Goal: Task Accomplishment & Management: Manage account settings

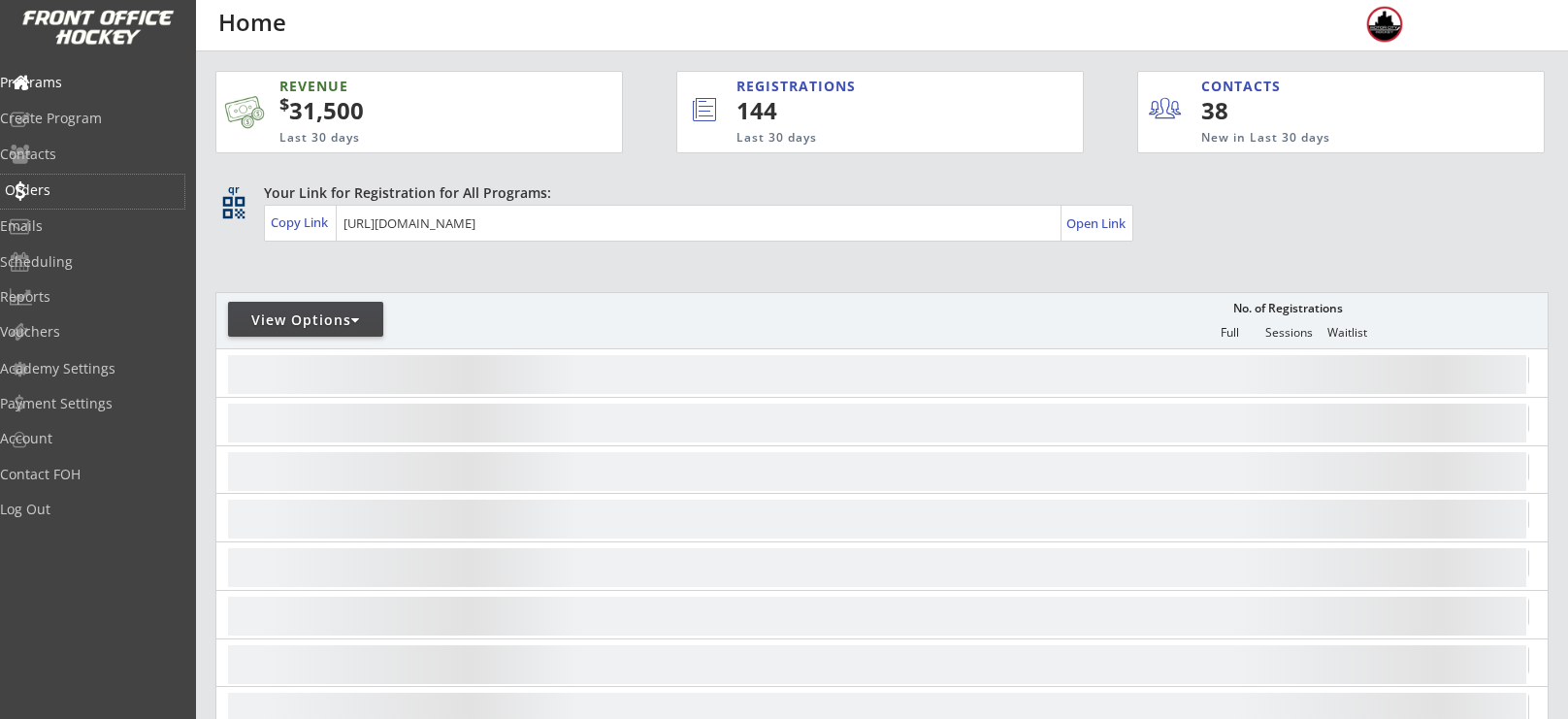
click at [65, 199] on div "Orders" at bounding box center [92, 192] width 185 height 34
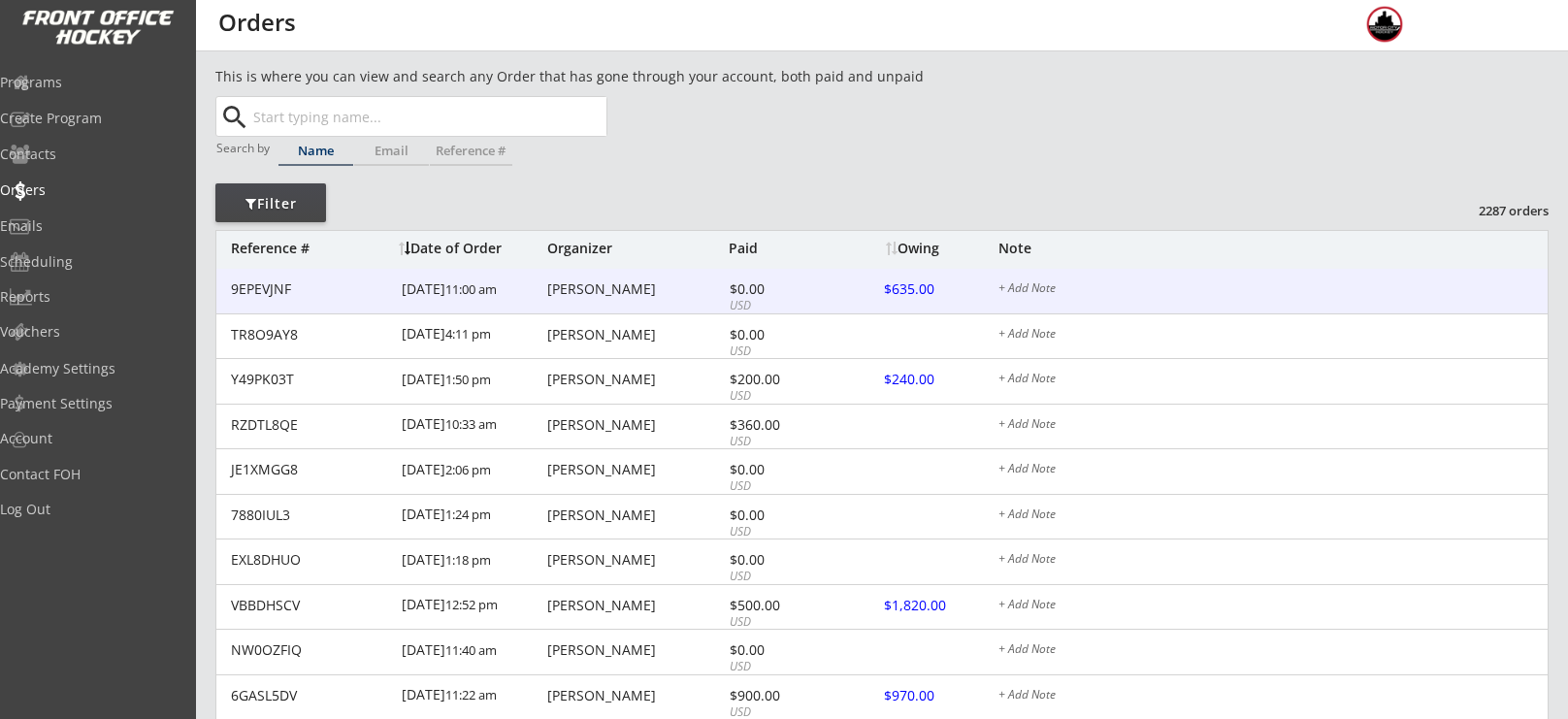
click at [632, 293] on div "[PERSON_NAME]" at bounding box center [635, 290] width 177 height 14
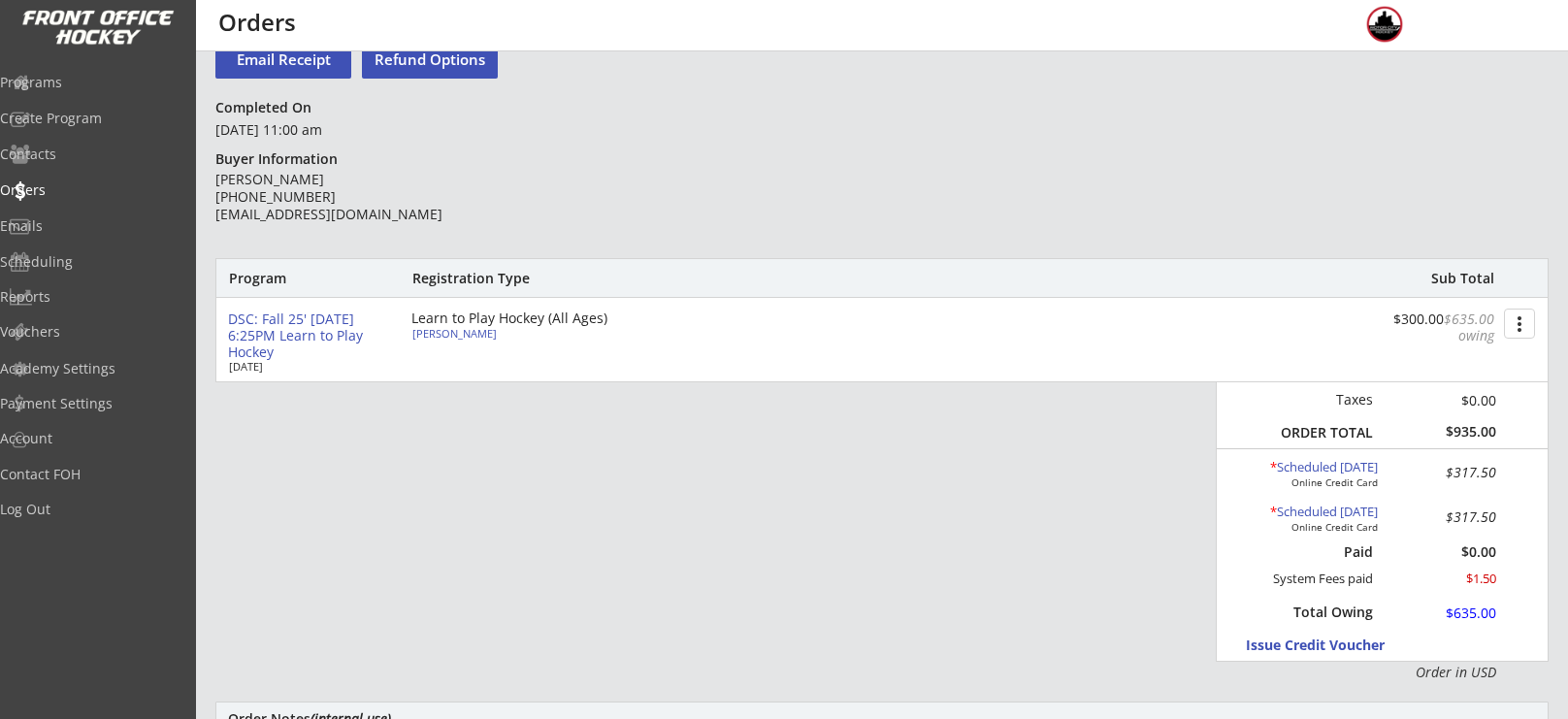
scroll to position [91, 0]
click at [423, 339] on div "Cameron Chapie" at bounding box center [520, 334] width 216 height 11
select select ""Youth S/M""
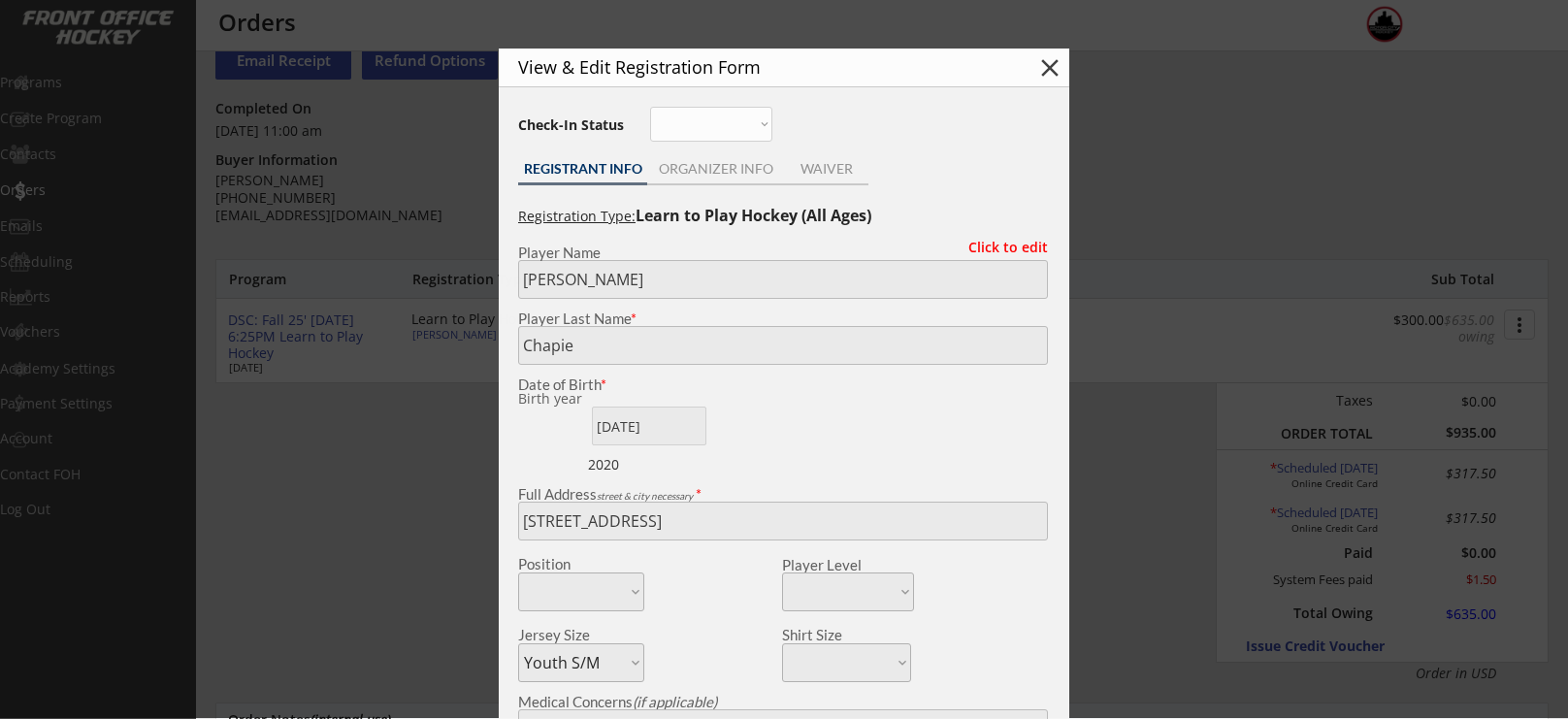
type input "2020"
type input "none"
click at [1056, 61] on button "close" at bounding box center [1050, 68] width 29 height 29
select select ""PLACEHOLDER_1427118222253""
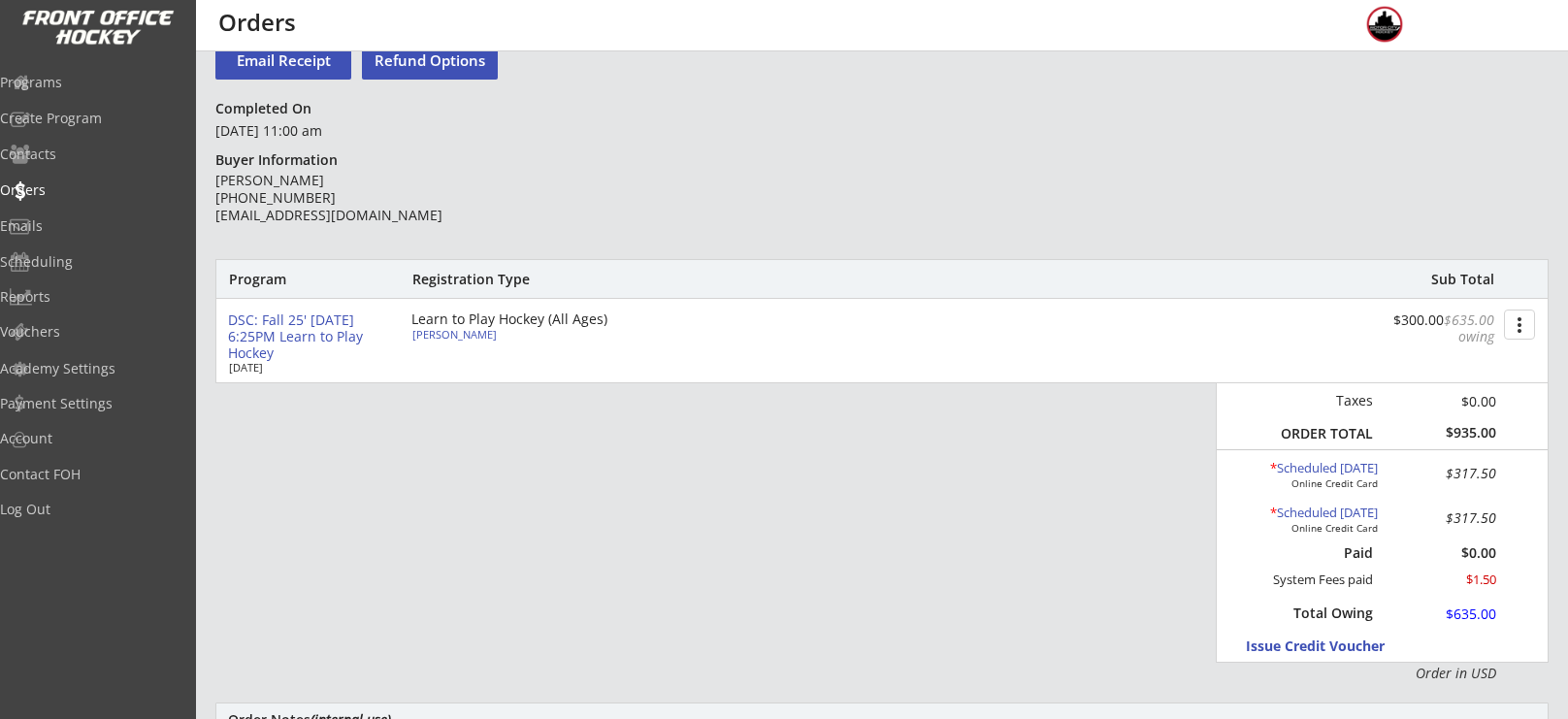
scroll to position [0, 0]
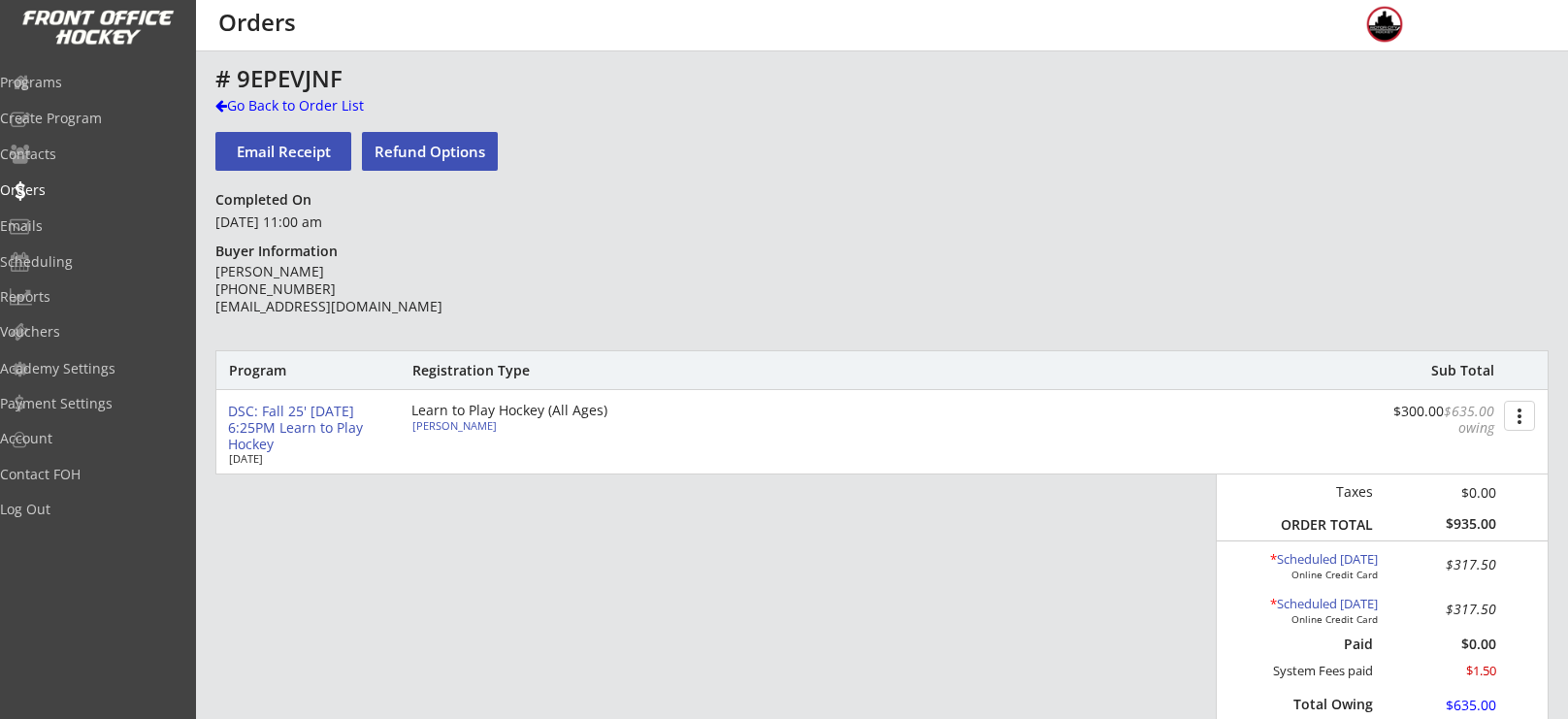
click at [311, 410] on div "DSC: Fall 25' [DATE] 6:25PM Learn to Play Hockey" at bounding box center [312, 428] width 168 height 49
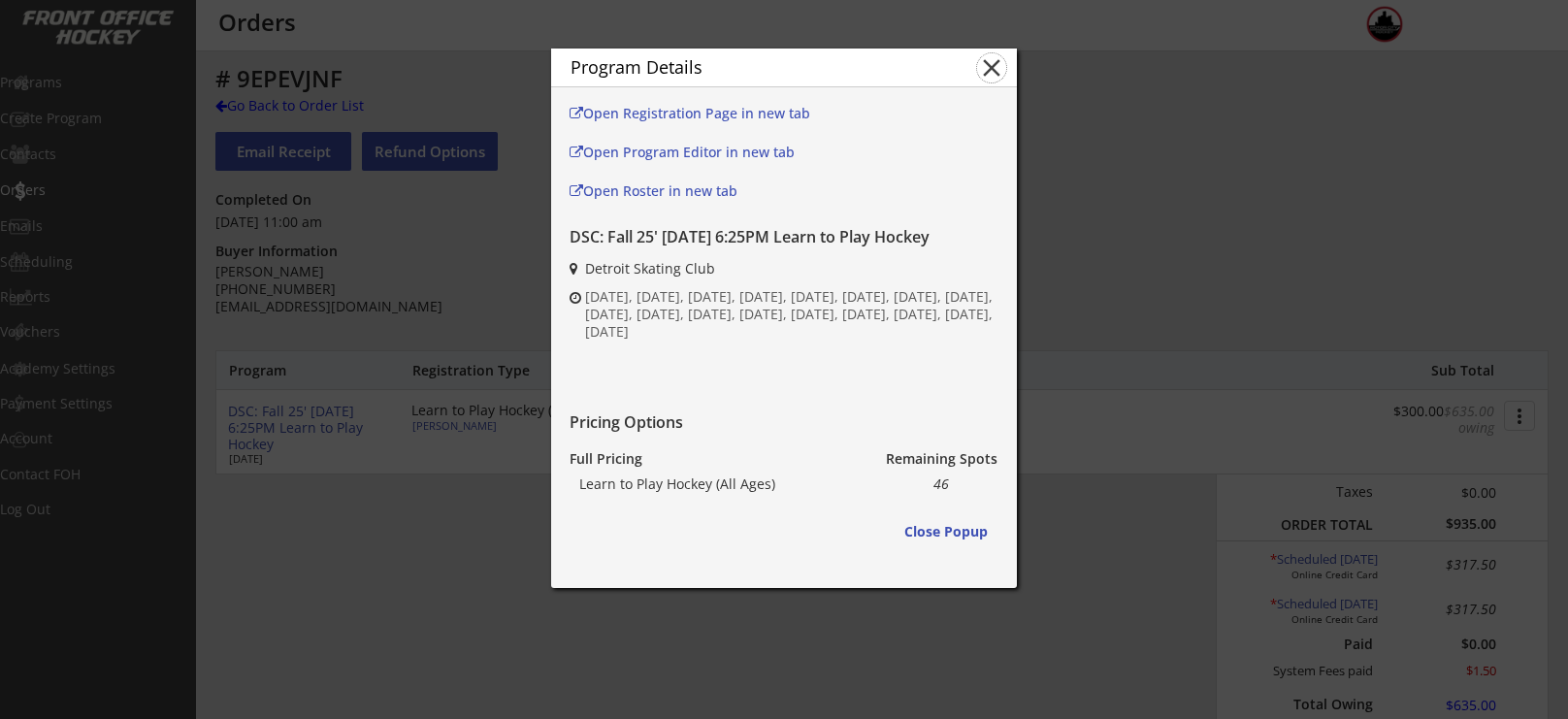
click at [1001, 65] on button "close" at bounding box center [991, 68] width 29 height 29
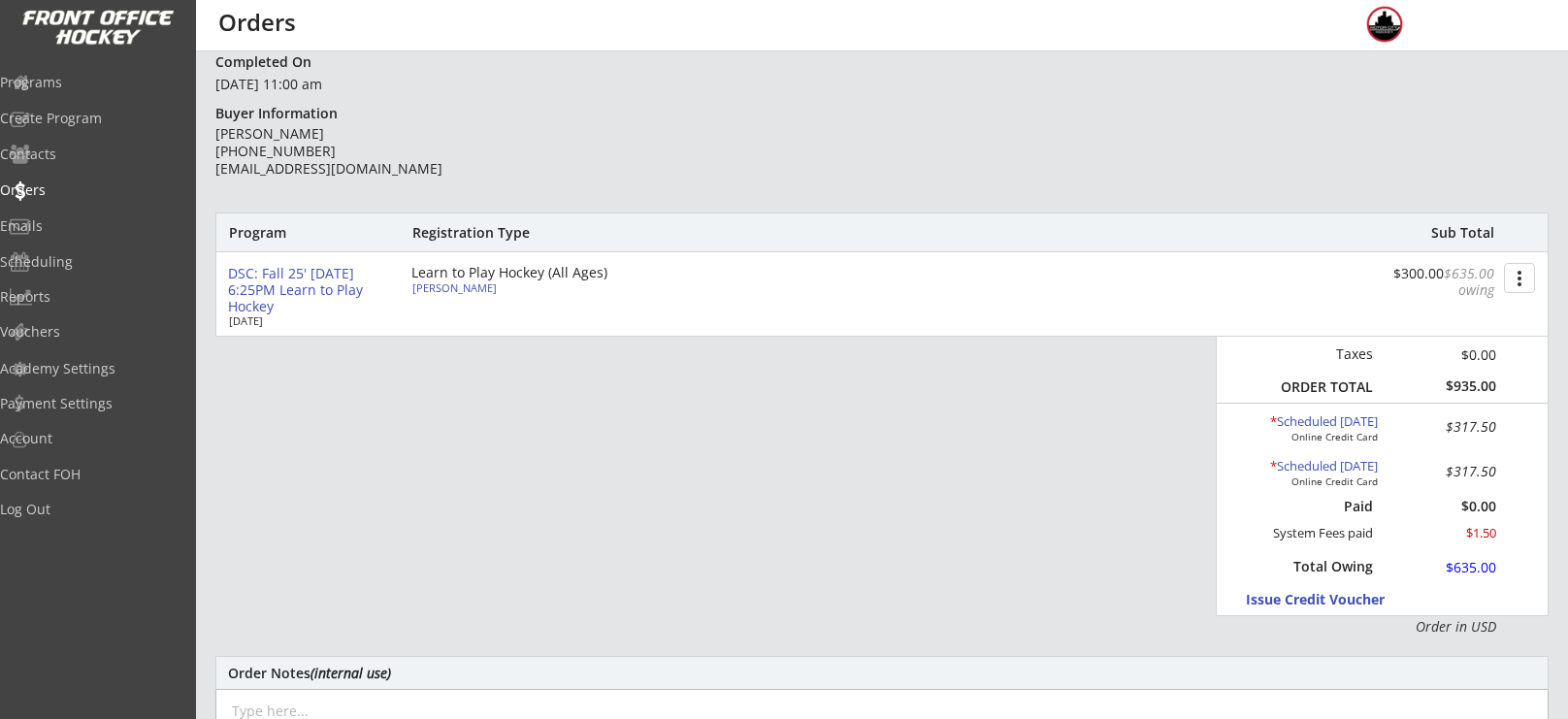
scroll to position [139, 0]
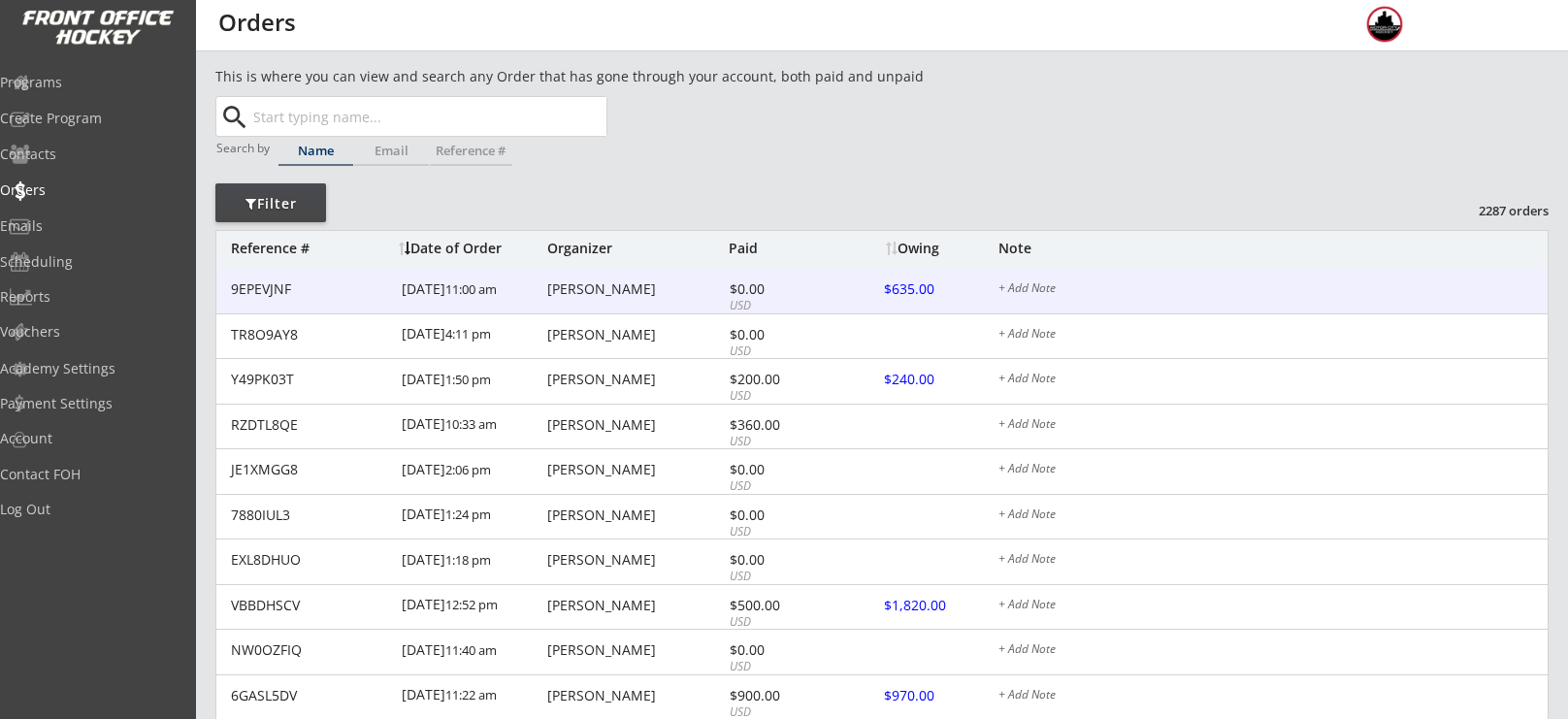
click at [931, 289] on div at bounding box center [927, 291] width 85 height 24
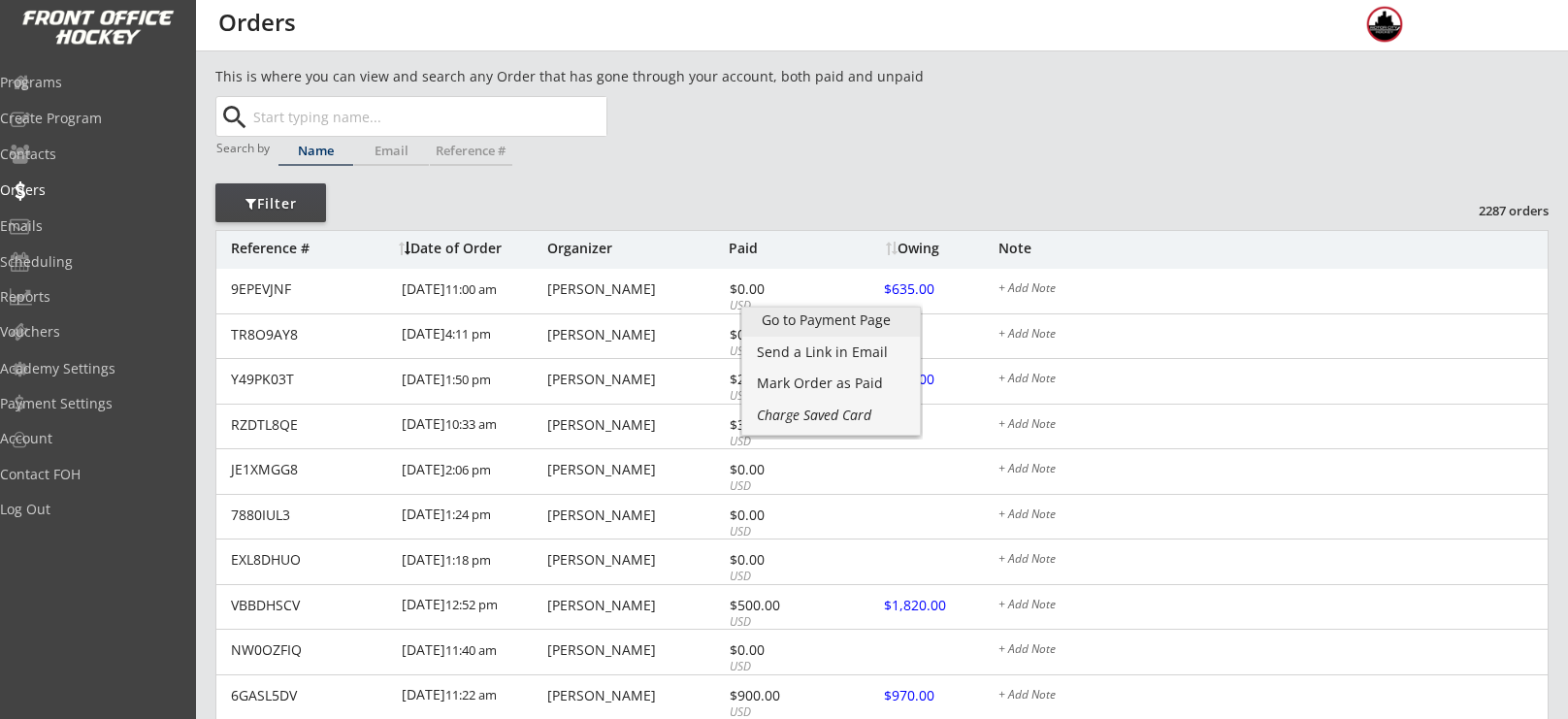
click at [821, 323] on div "Go to Payment Page" at bounding box center [831, 321] width 139 height 14
click at [954, 158] on div "This is where you can view and search any Order that has gone through your acco…" at bounding box center [882, 649] width 1333 height 1167
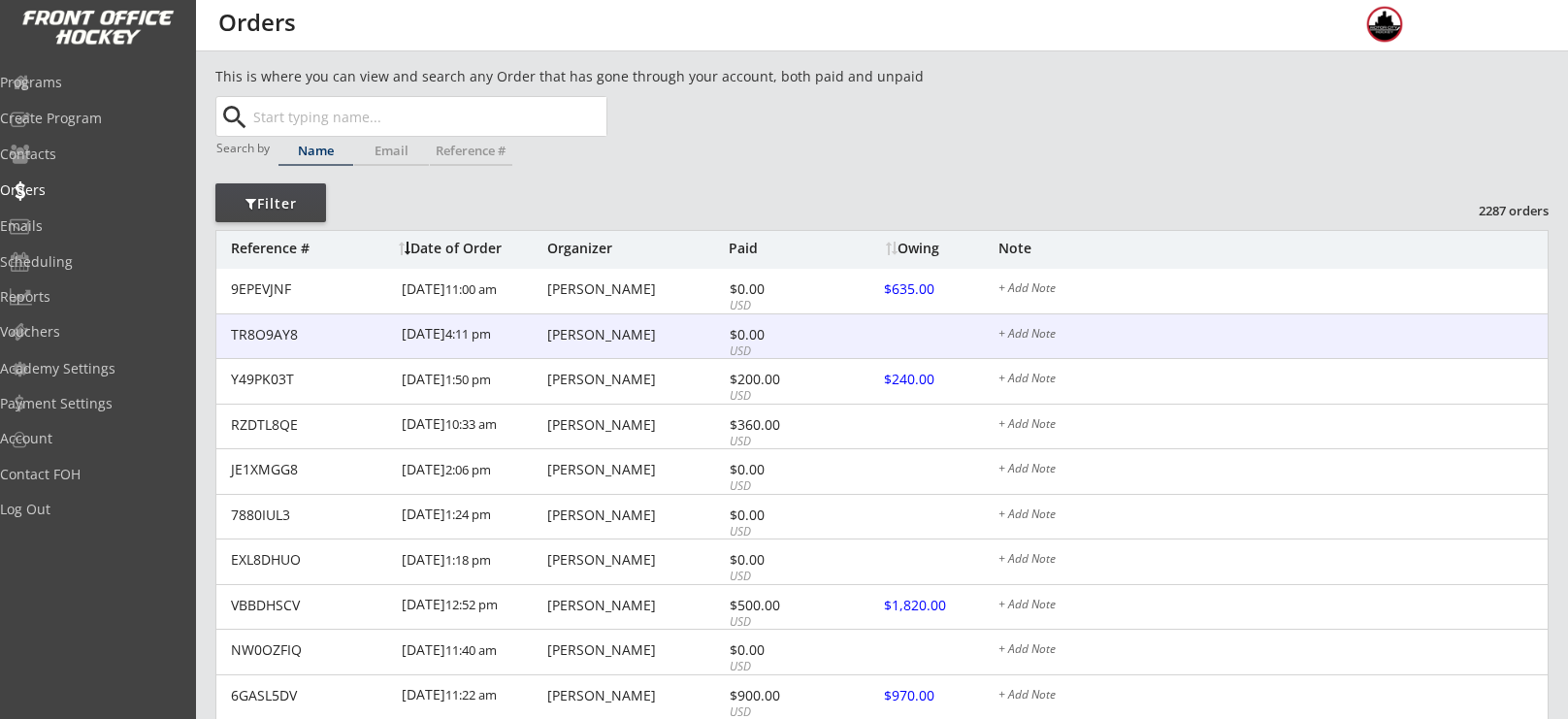
click at [598, 332] on div "[PERSON_NAME]" at bounding box center [635, 335] width 177 height 14
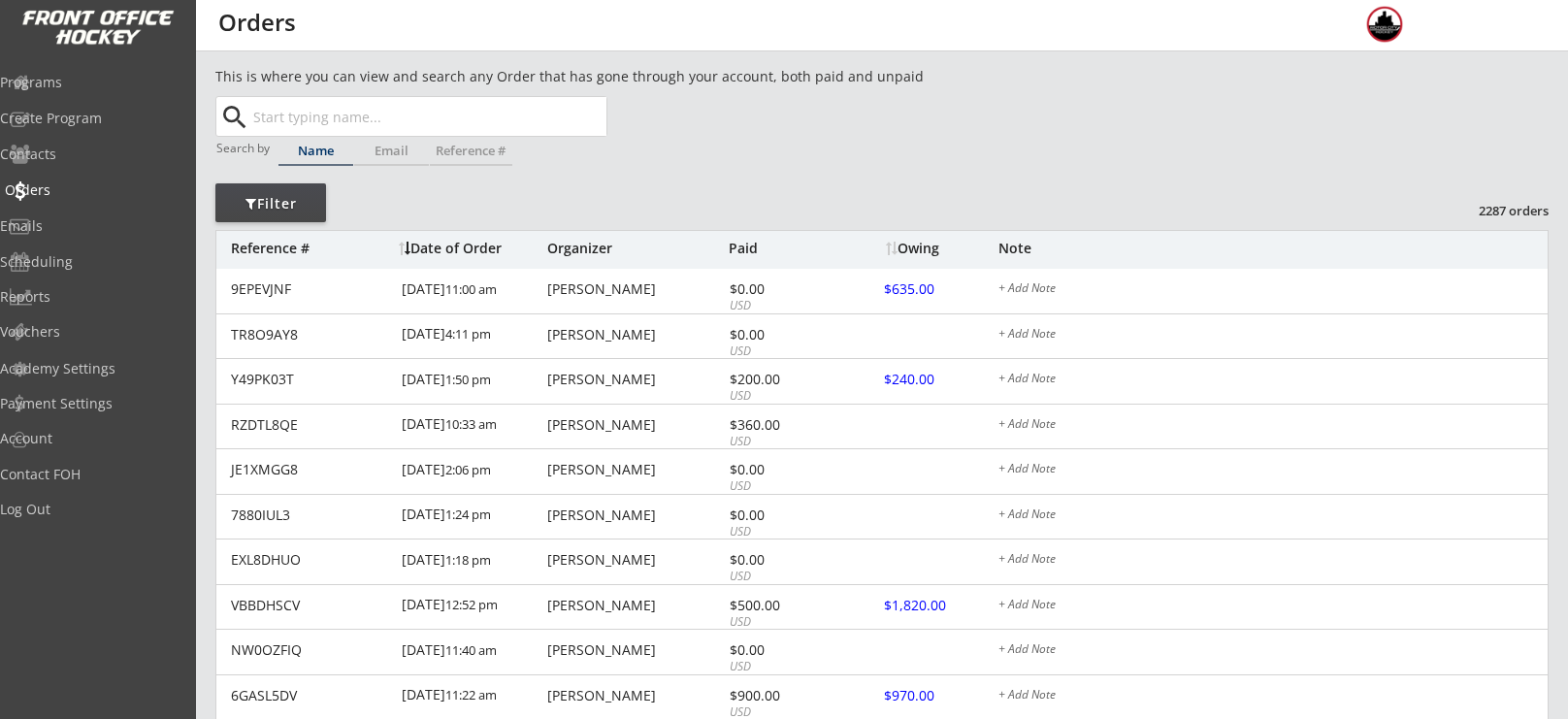
click at [69, 192] on div "Orders" at bounding box center [92, 191] width 175 height 14
click at [1010, 134] on div "This is where you can view and search any Order that has gone through your acco…" at bounding box center [882, 649] width 1333 height 1167
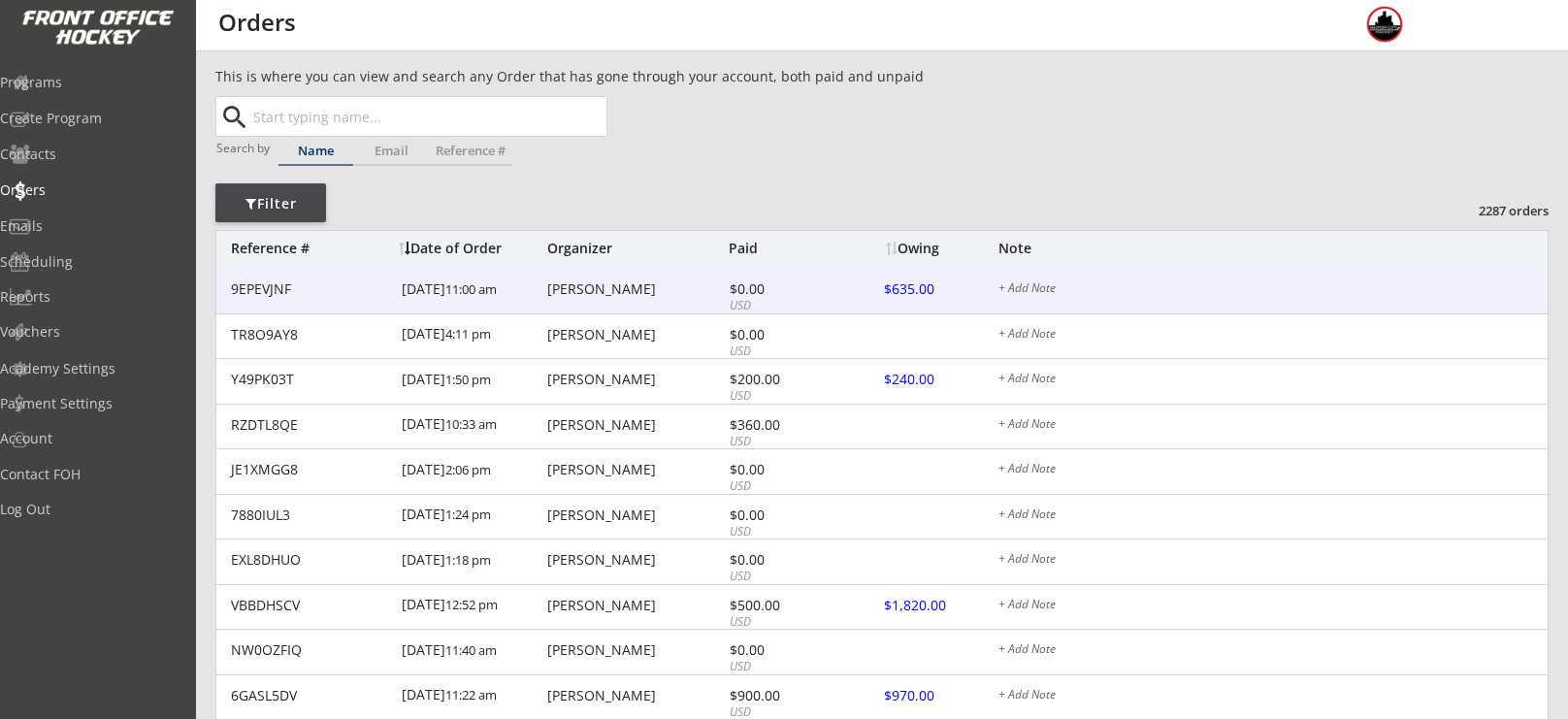
click at [589, 284] on div "[PERSON_NAME]" at bounding box center [635, 290] width 177 height 14
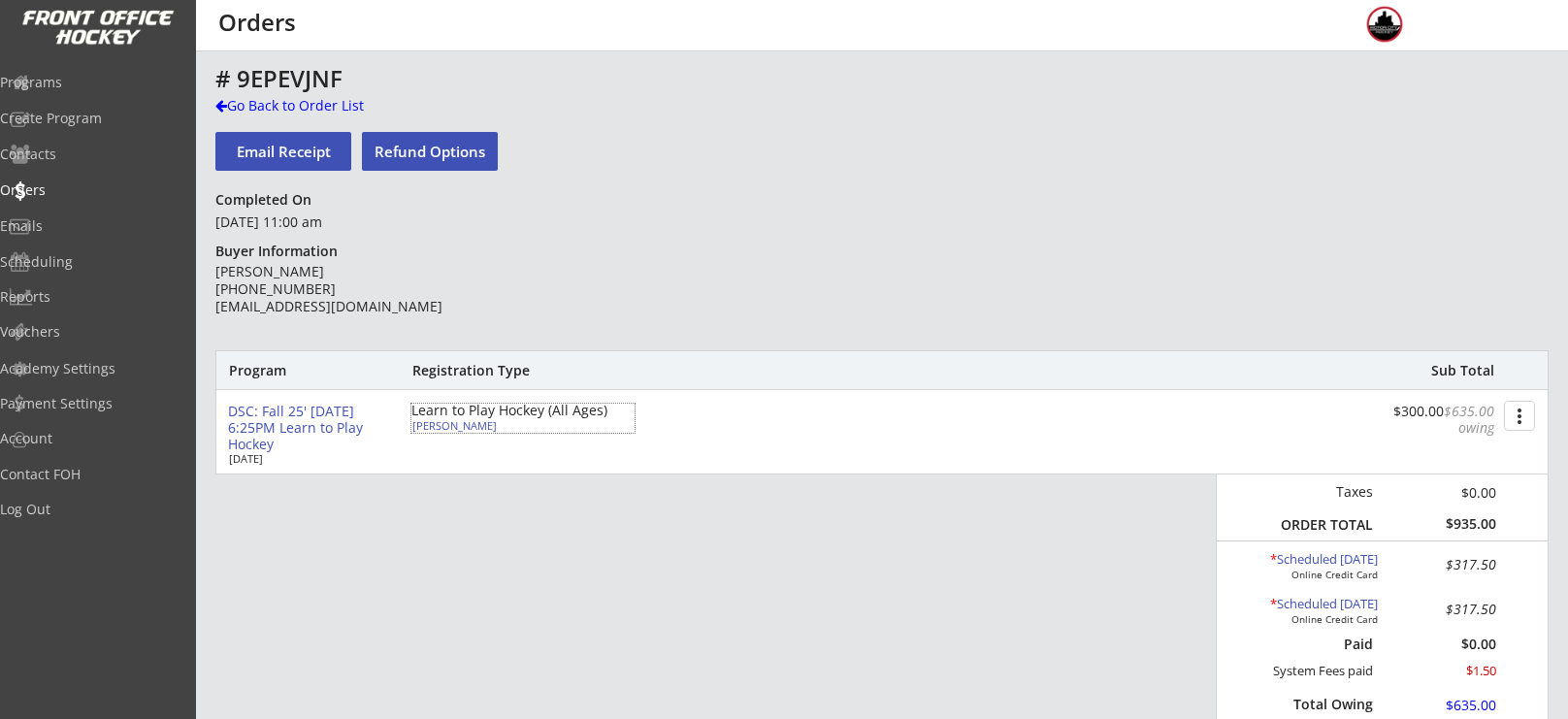
click at [460, 429] on div "Cameron Chapie" at bounding box center [520, 426] width 216 height 11
select select ""Youth S/M""
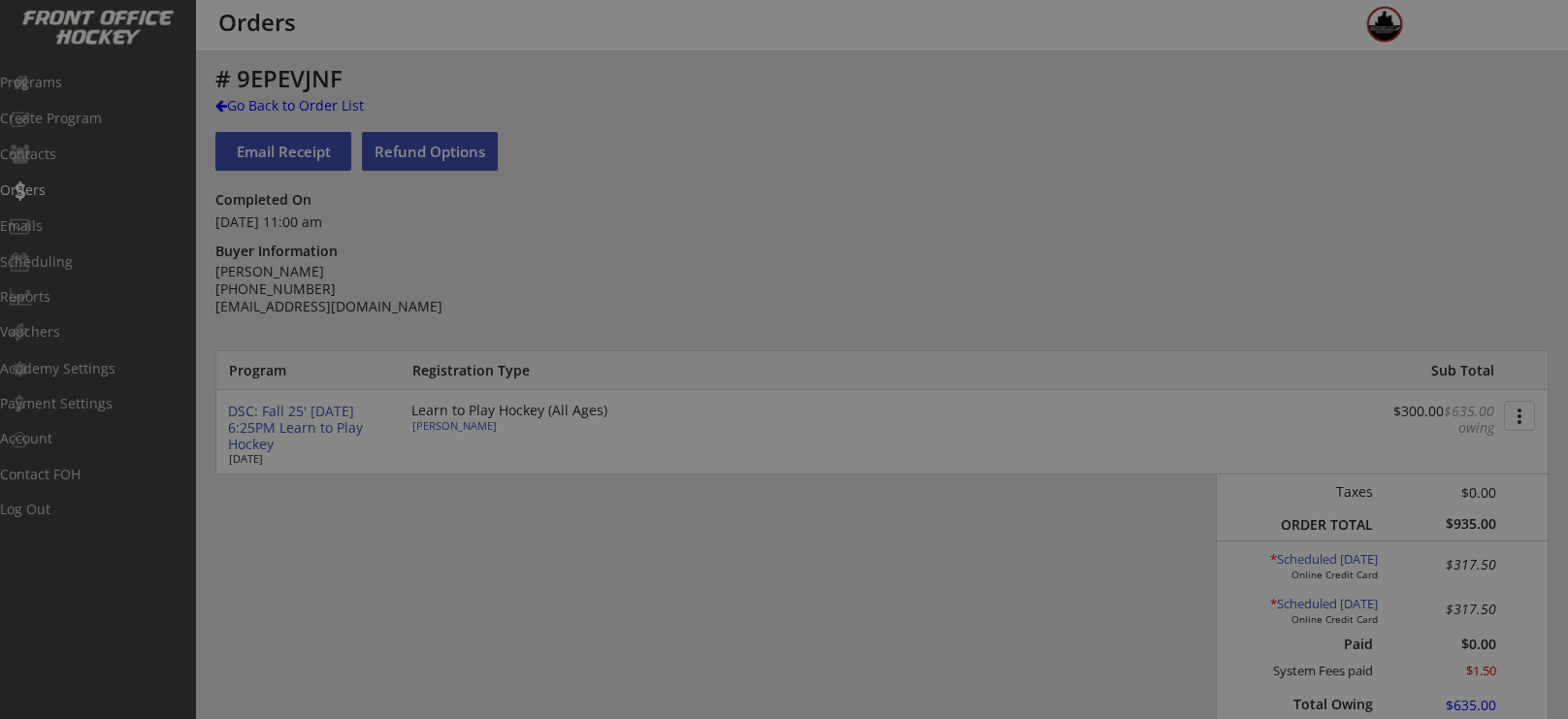
type input "2020"
type input "none"
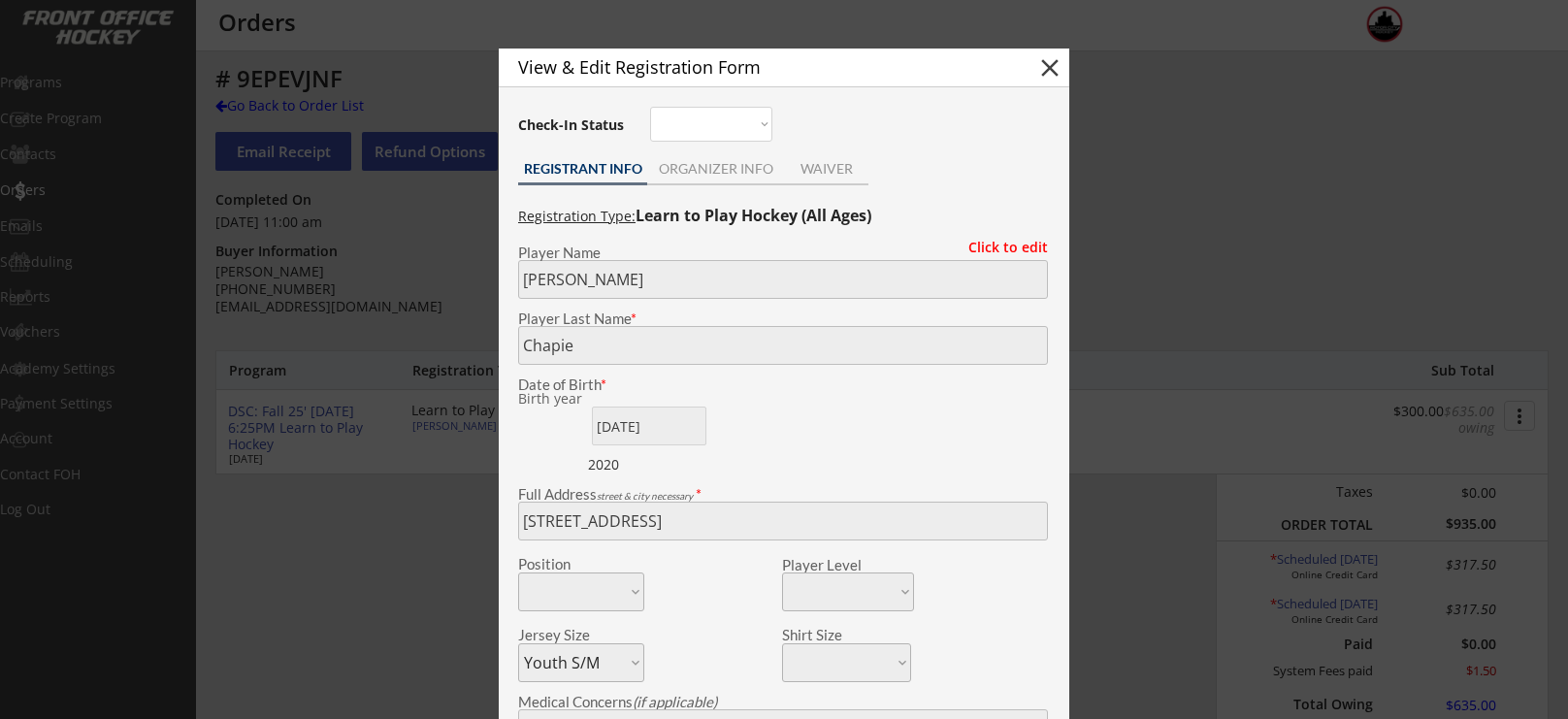
click at [482, 490] on body "This is where you can view and search any Order that has gone through your acco…" at bounding box center [784, 359] width 1568 height 719
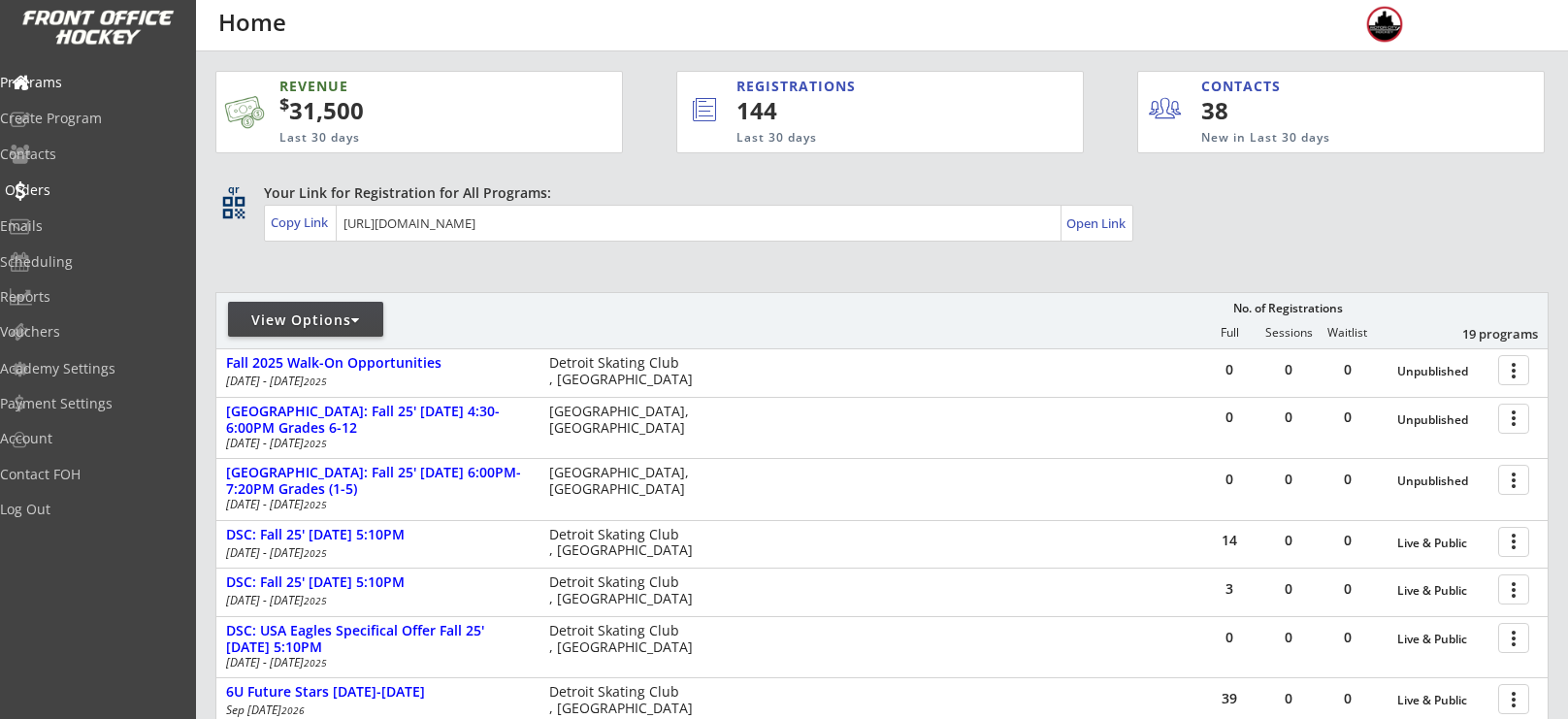
click at [87, 189] on div "Orders" at bounding box center [92, 191] width 175 height 14
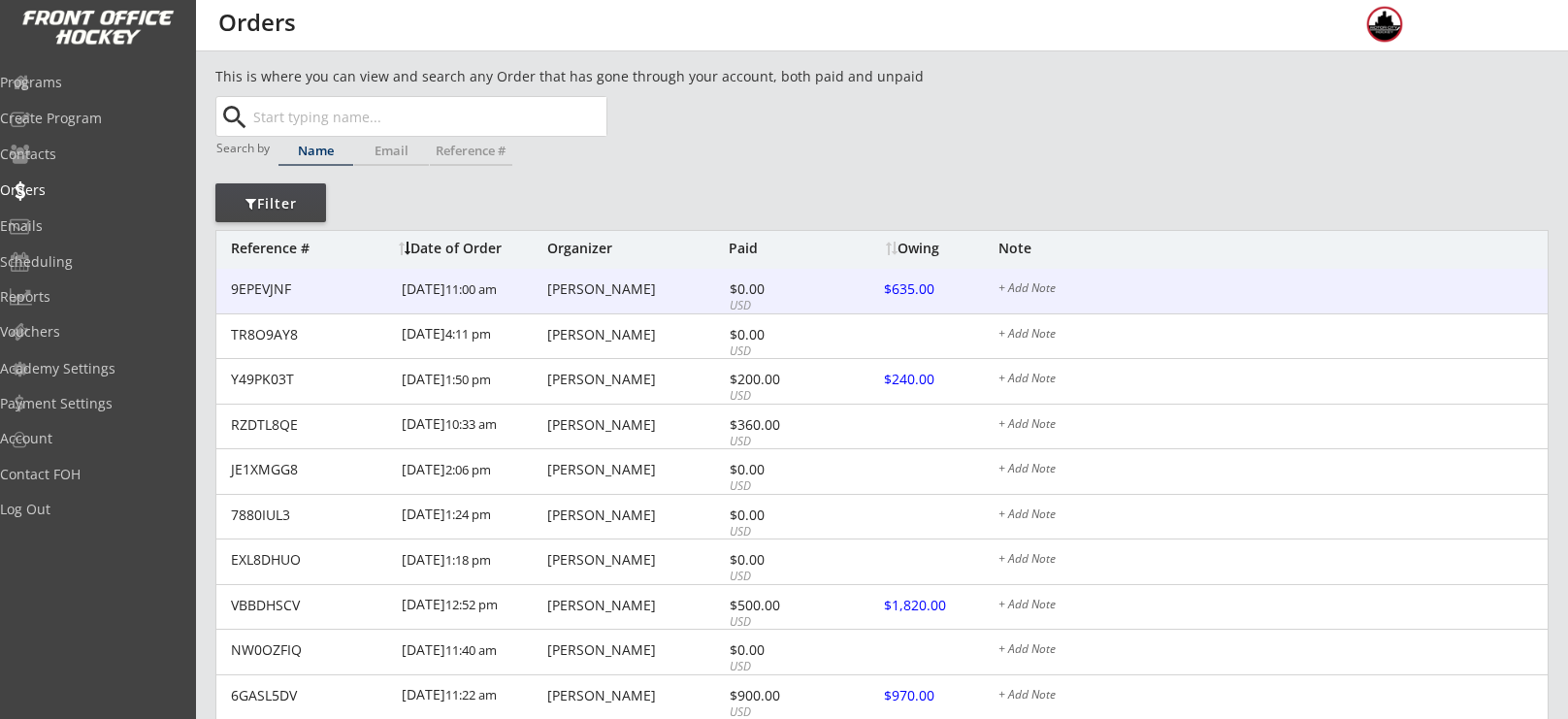
click at [914, 291] on div at bounding box center [927, 291] width 85 height 24
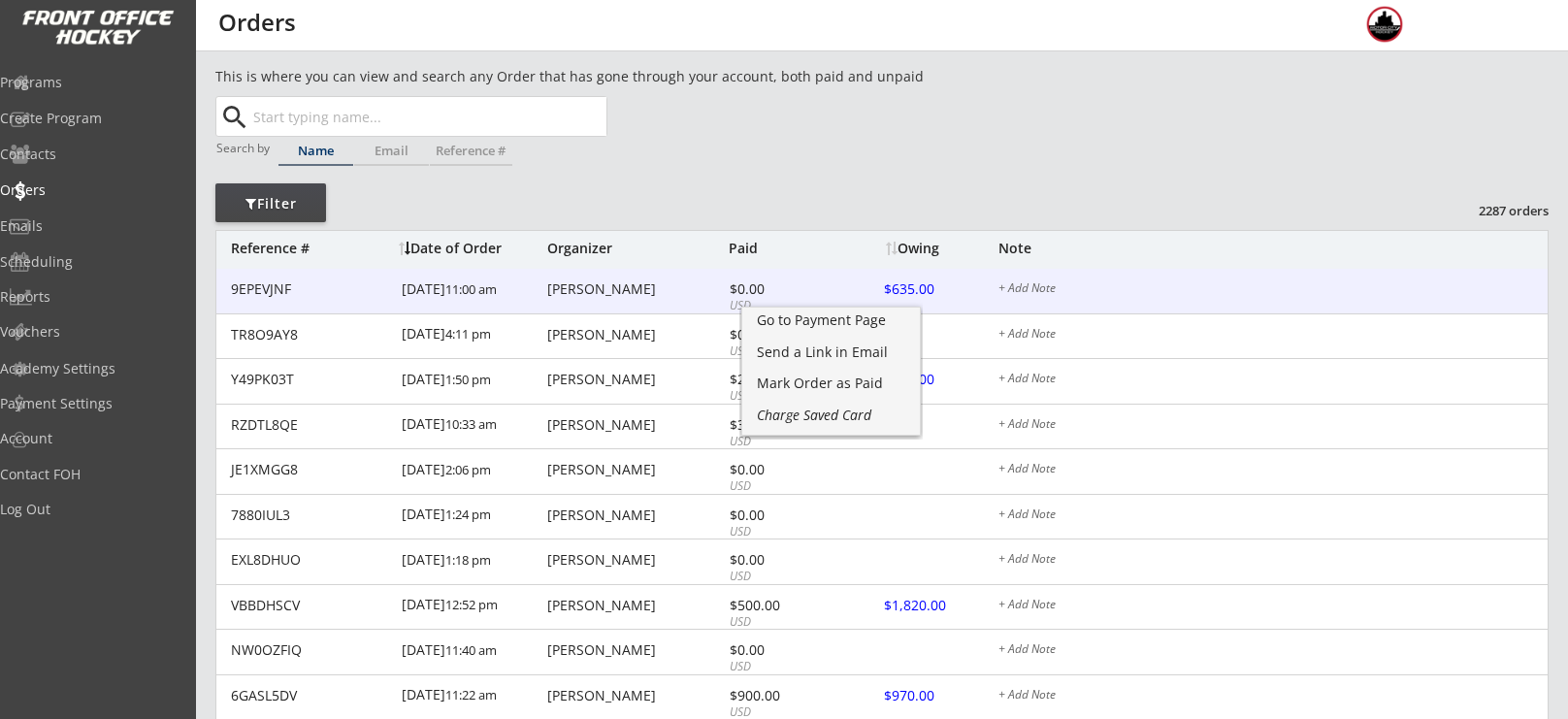
click at [595, 284] on div "[PERSON_NAME]" at bounding box center [635, 290] width 177 height 14
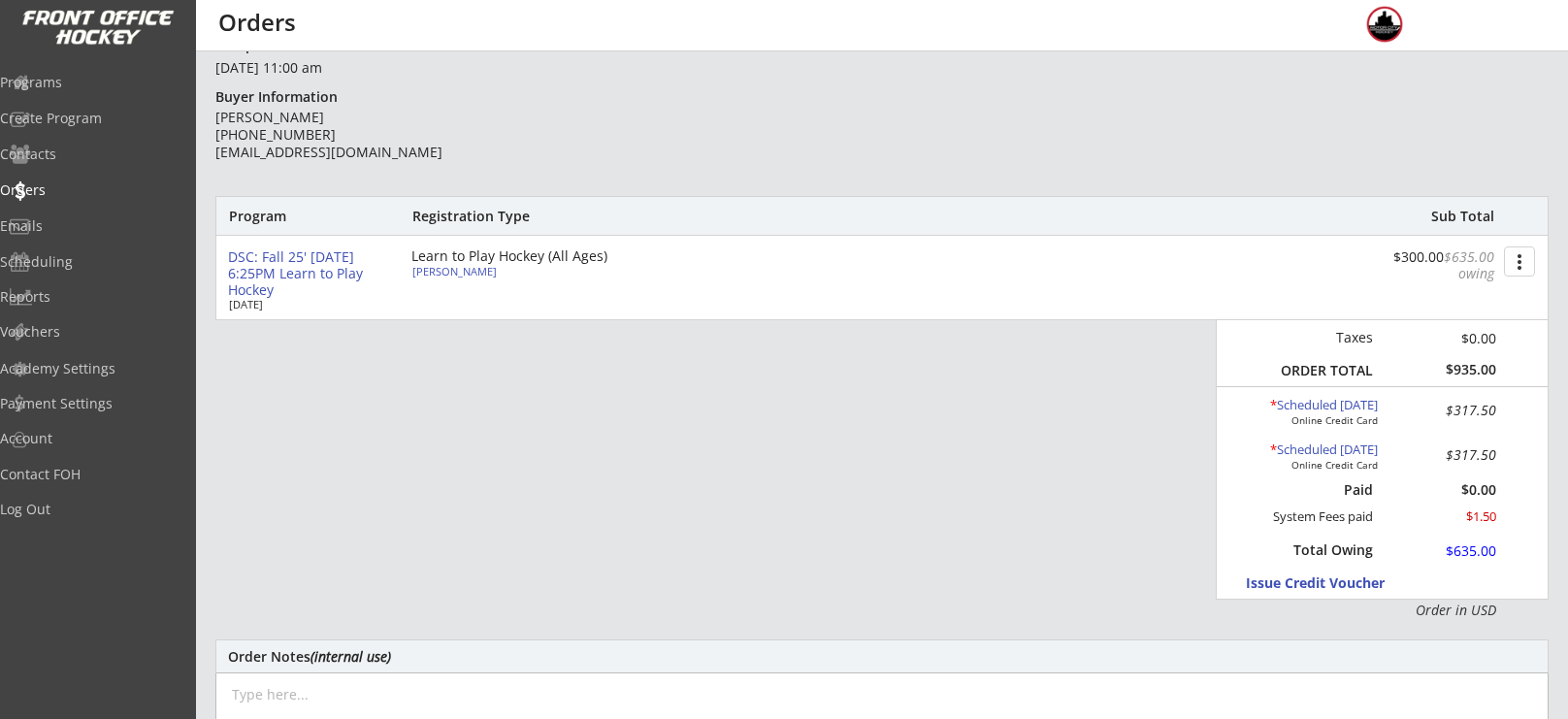
scroll to position [156, 0]
drag, startPoint x: 1341, startPoint y: 495, endPoint x: 1513, endPoint y: 489, distance: 172.1
click at [1513, 489] on div "Taxes $0.00 ORDER TOTAL $935.00 * Scheduled Oct 1, 2025 Online Credit Card $317…" at bounding box center [1382, 460] width 332 height 280
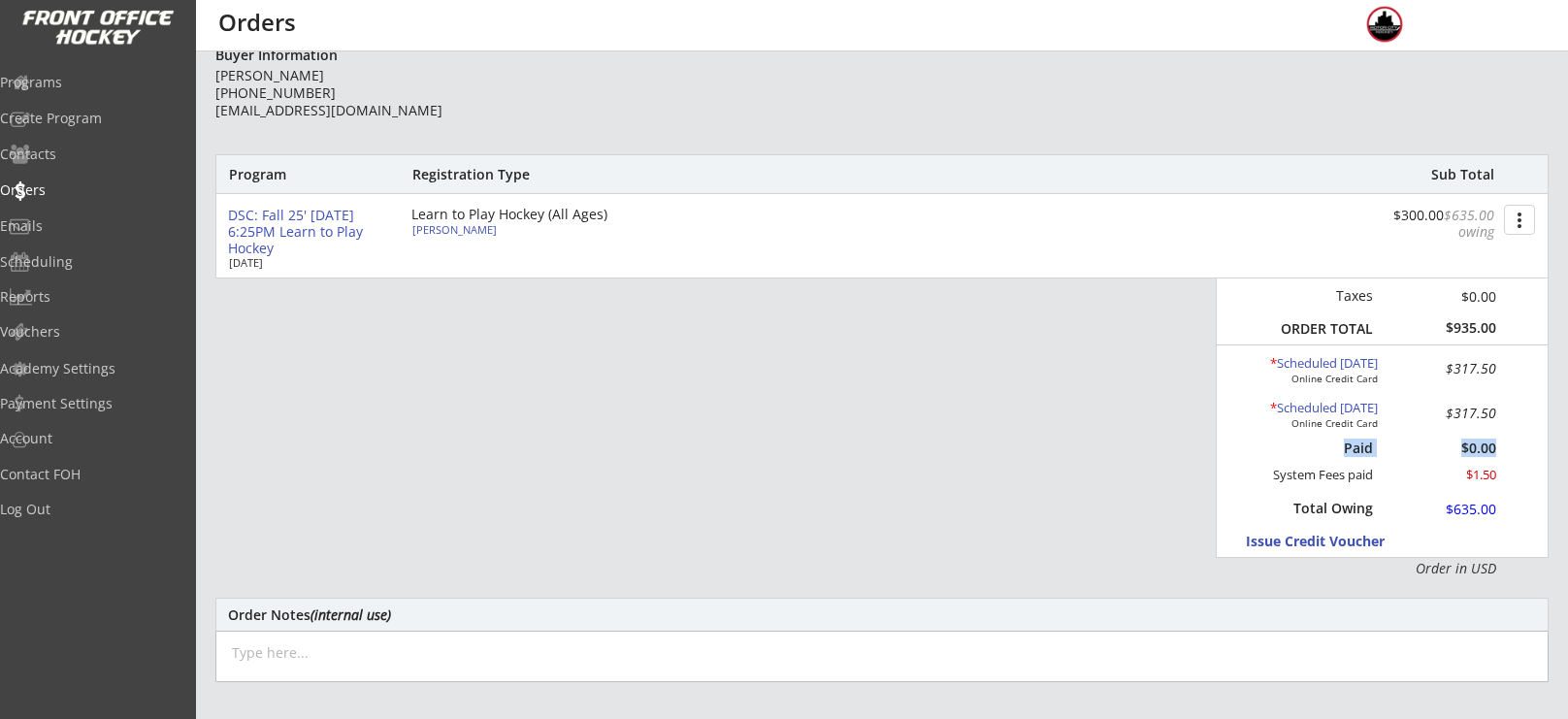
scroll to position [197, 0]
click at [1296, 440] on div "Paid" at bounding box center [1328, 448] width 89 height 18
drag, startPoint x: 1359, startPoint y: 439, endPoint x: 1537, endPoint y: 445, distance: 178.1
click at [1537, 445] on div "Taxes $0.00 ORDER TOTAL $935.00 * Scheduled Oct 1, 2025 Online Credit Card $317…" at bounding box center [1382, 418] width 332 height 280
click at [287, 207] on div "DSC: Fall 25' [DATE] 6:25PM Learn to Play Hockey" at bounding box center [312, 231] width 168 height 49
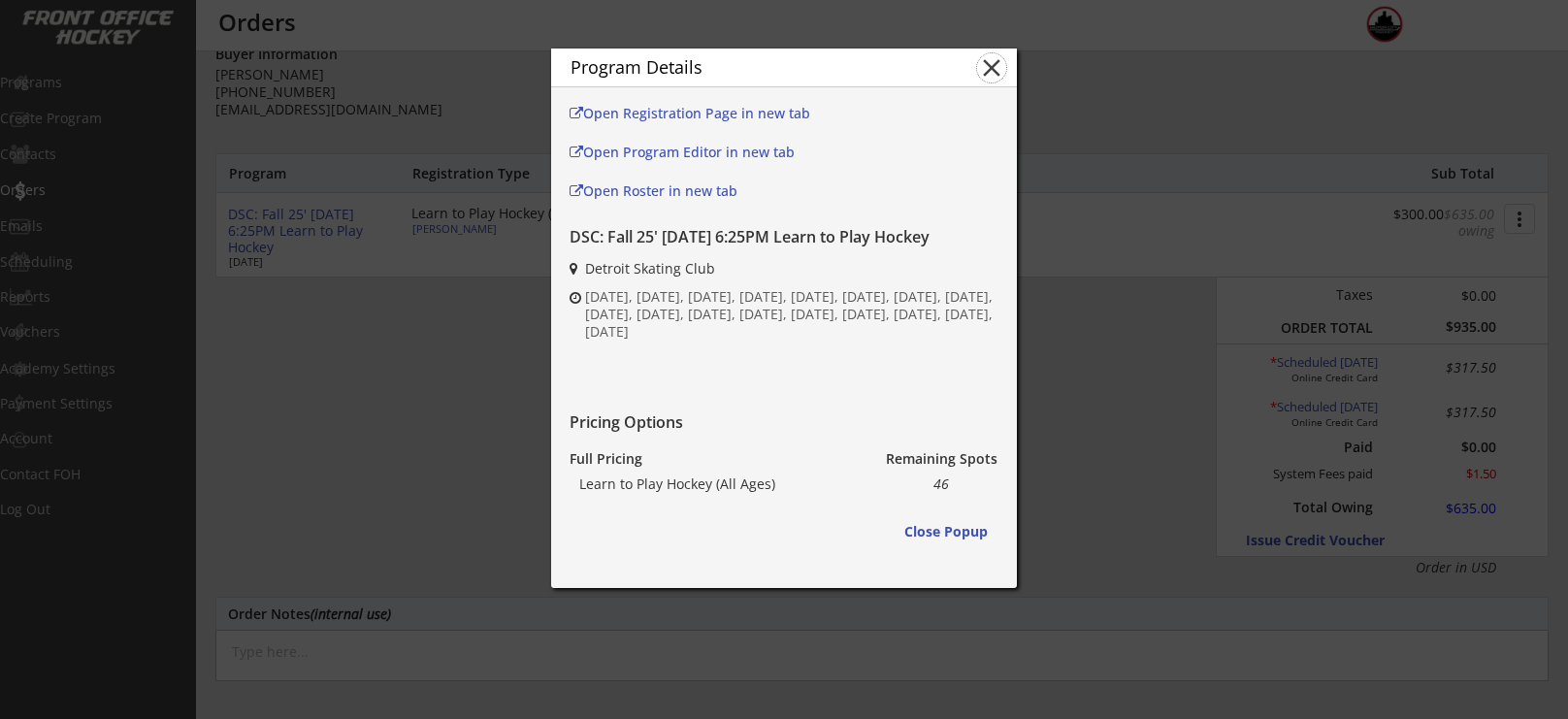
click at [992, 67] on button "close" at bounding box center [991, 68] width 29 height 29
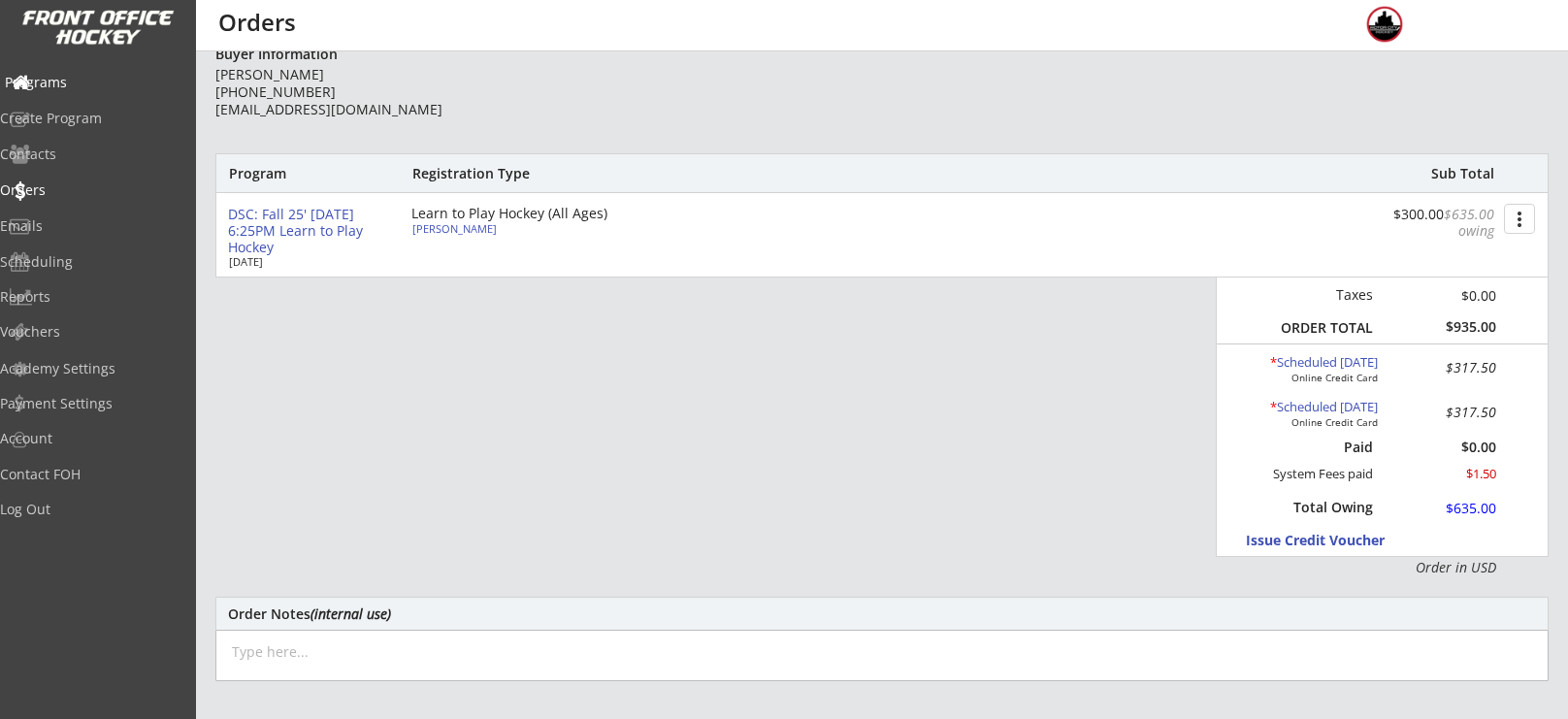
click at [68, 83] on div "Programs" at bounding box center [92, 82] width 175 height 14
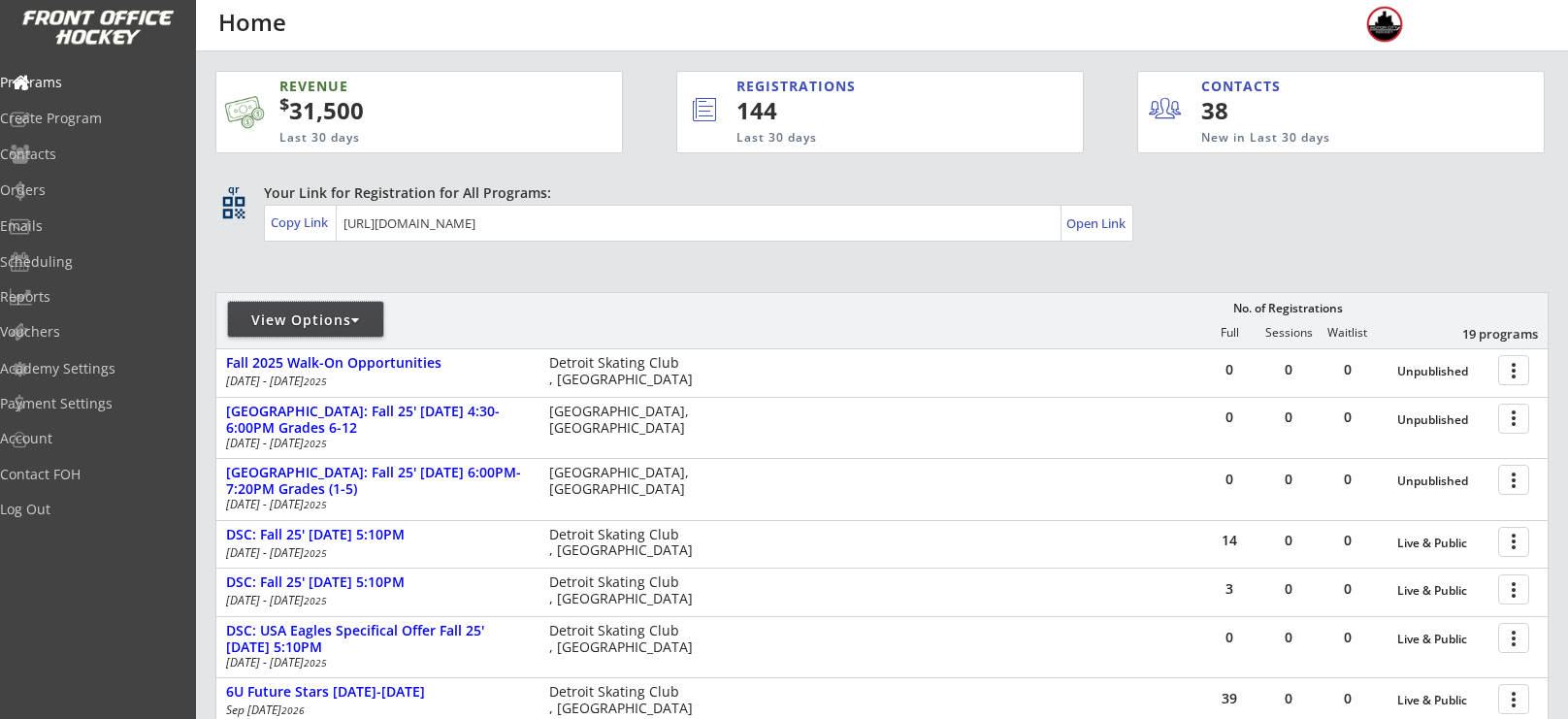
click at [294, 320] on div "View Options" at bounding box center [305, 321] width 155 height 20
select select ""Upcoming Programs""
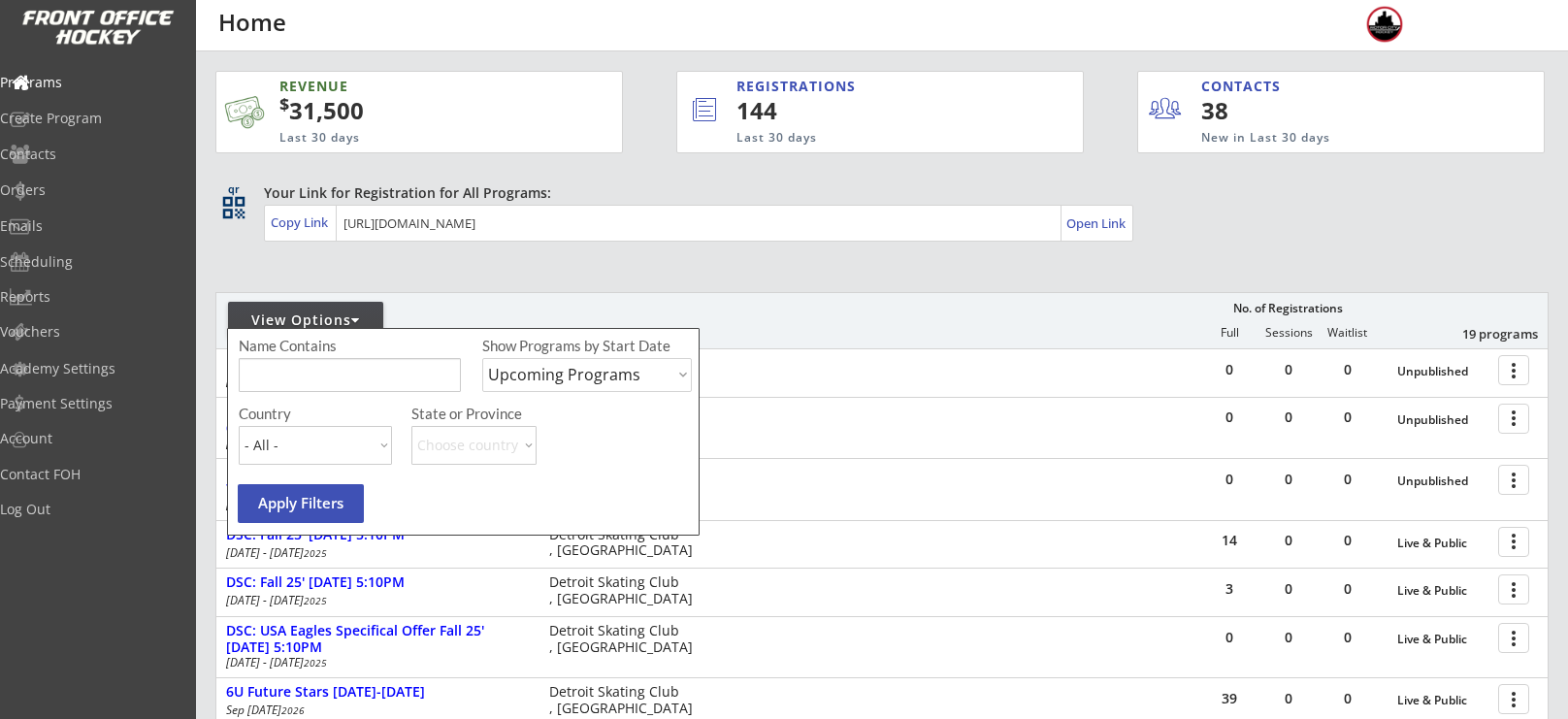
click at [317, 386] on input "input" at bounding box center [349, 375] width 222 height 34
type input "learn to play"
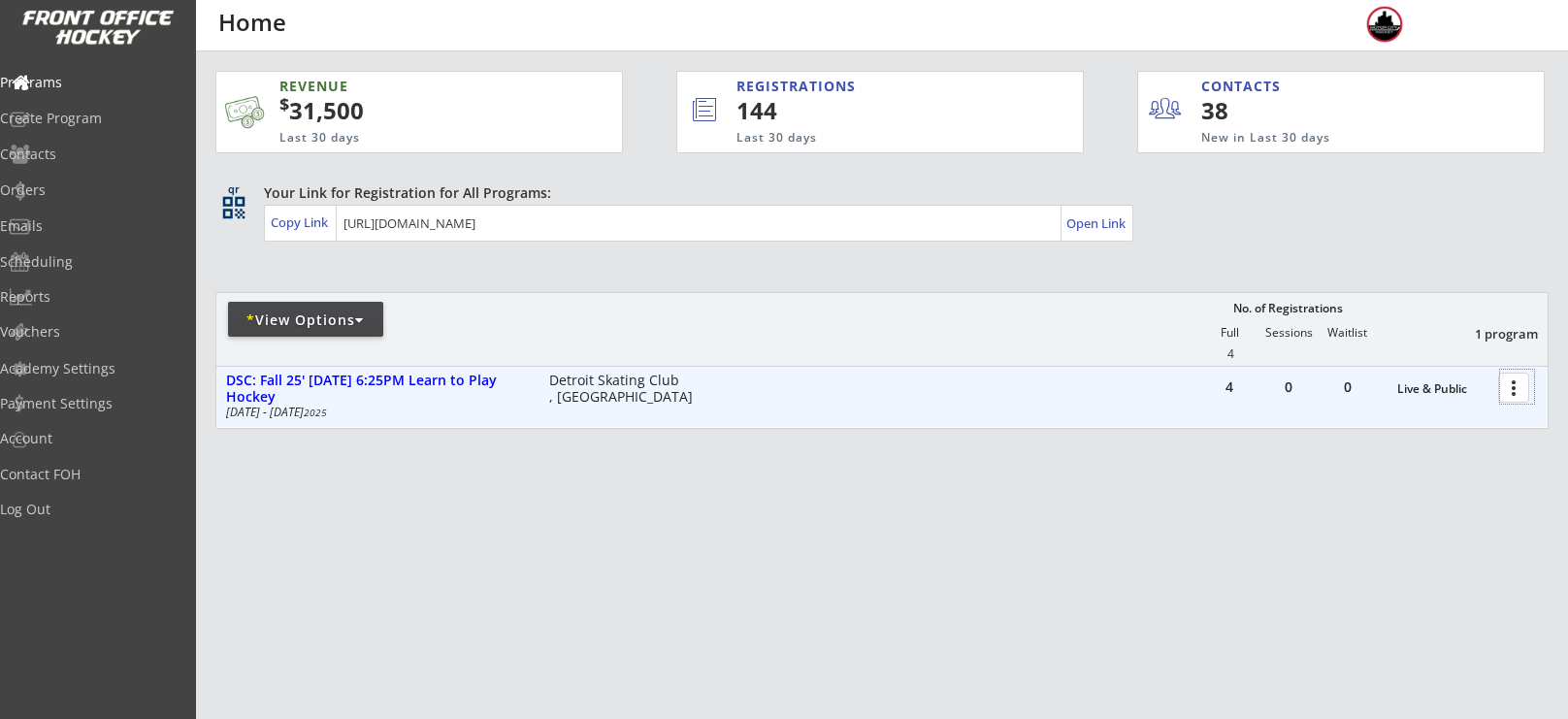
click at [1527, 388] on div at bounding box center [1516, 386] width 34 height 34
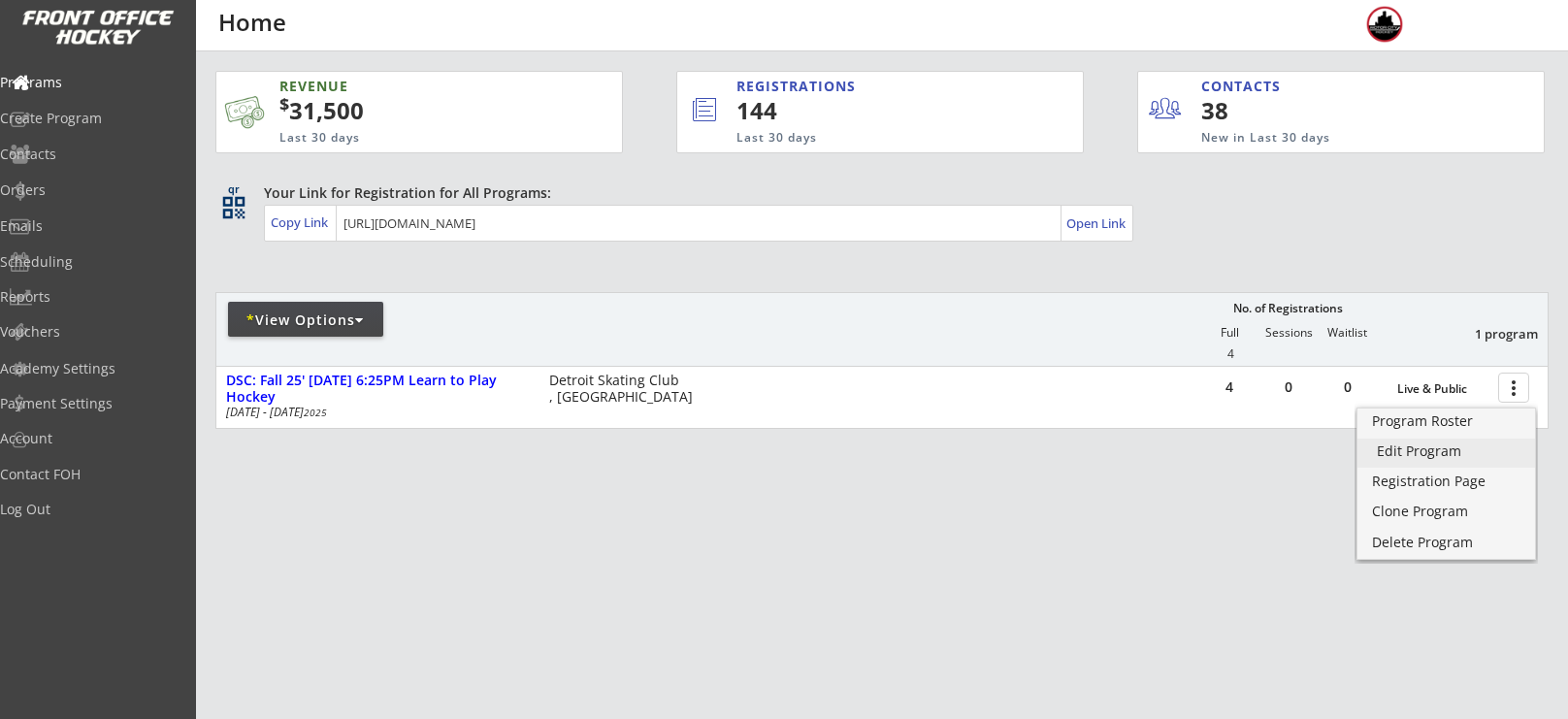
click at [1420, 447] on div "Edit Program" at bounding box center [1446, 452] width 139 height 14
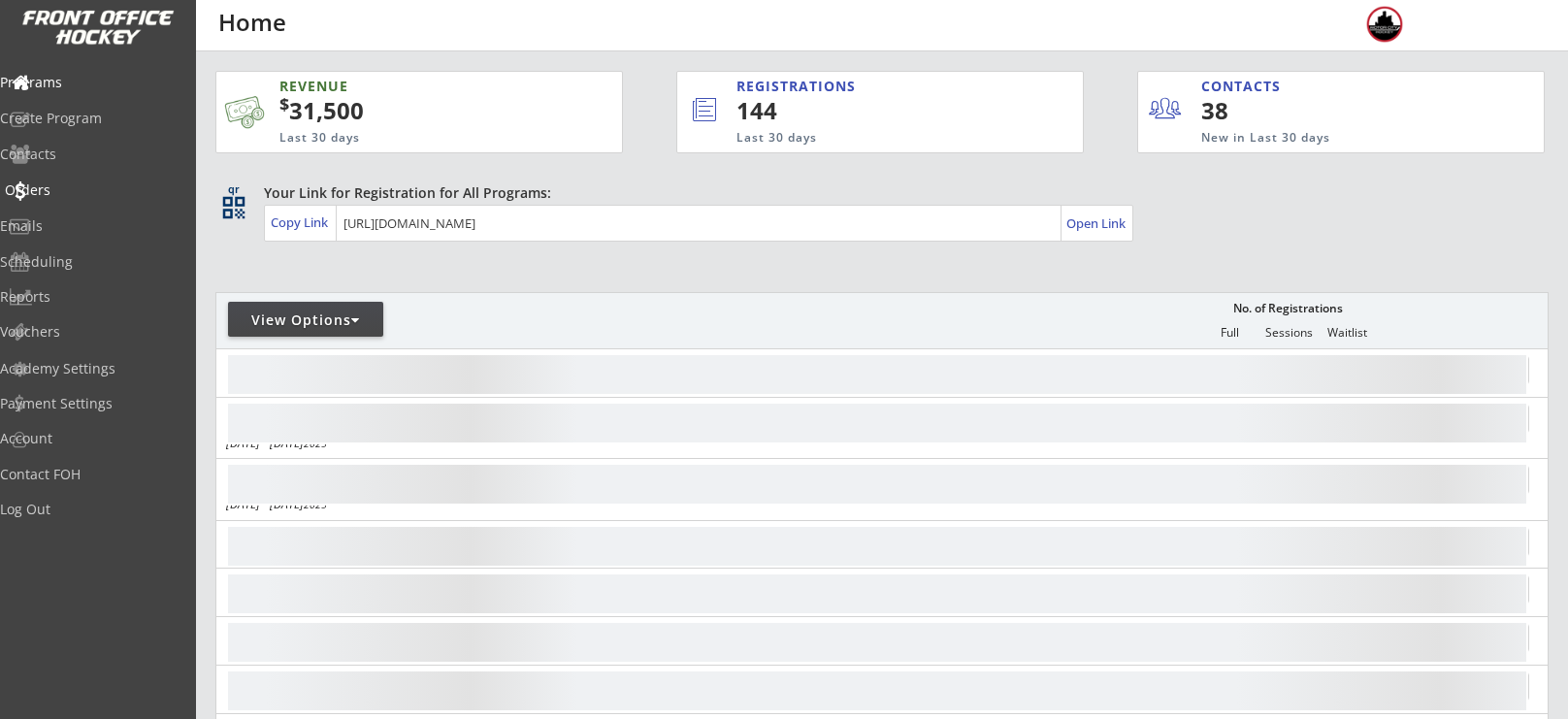
click at [81, 189] on div "Orders" at bounding box center [92, 191] width 175 height 14
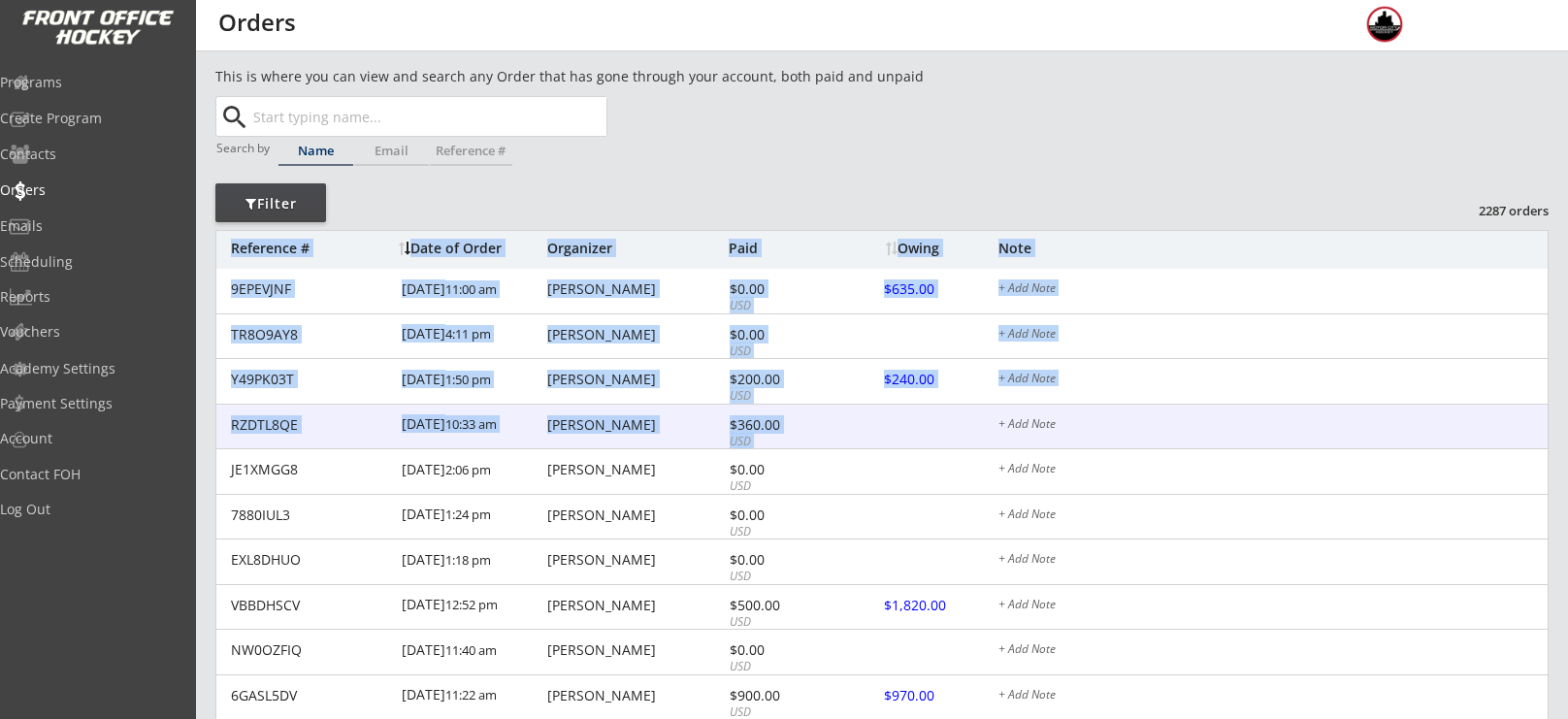
drag, startPoint x: 423, startPoint y: 204, endPoint x: 1125, endPoint y: 416, distance: 733.3
click at [1125, 416] on div "This is where you can view and search any Order that has gone through your acco…" at bounding box center [882, 649] width 1333 height 1167
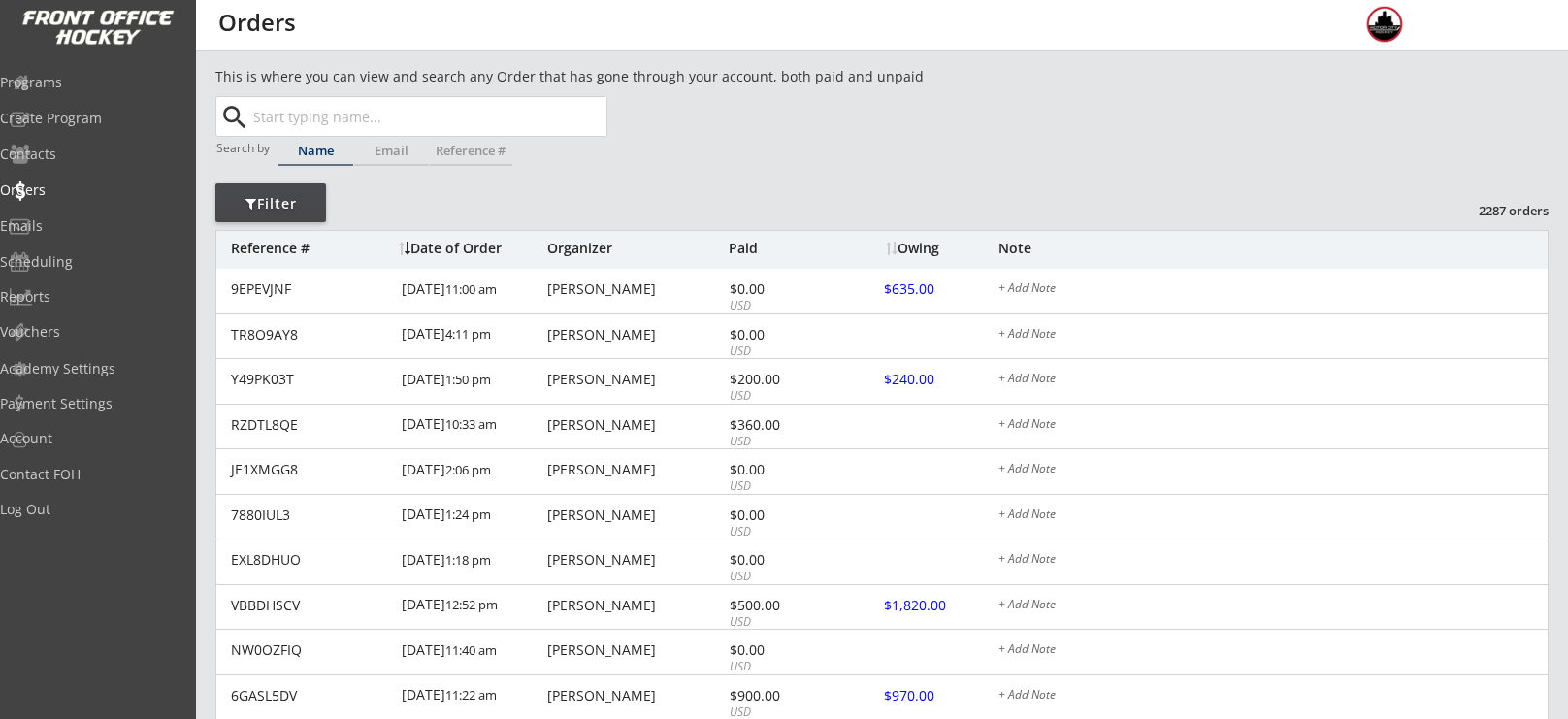
click at [1161, 111] on div "This is where you can view and search any Order that has gone through your acco…" at bounding box center [882, 649] width 1333 height 1167
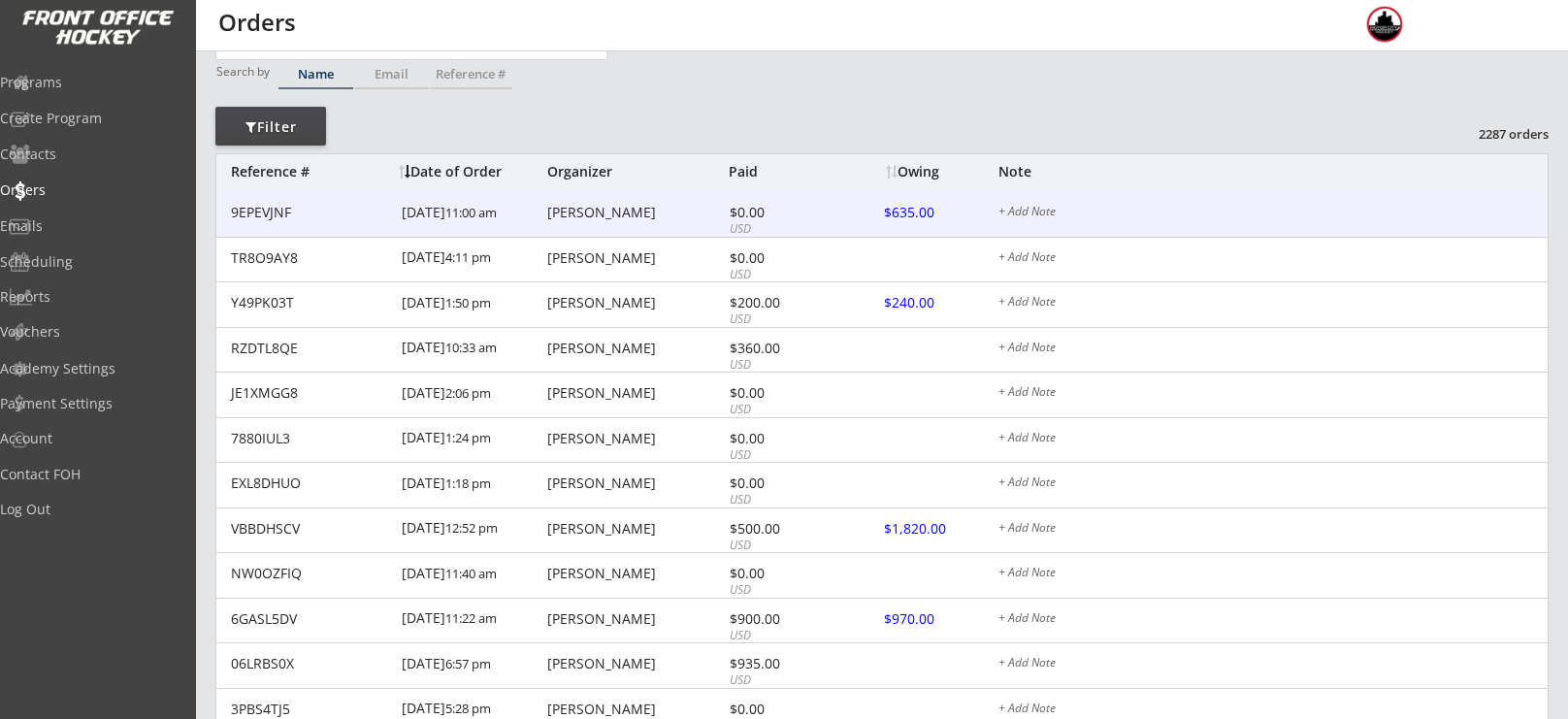
scroll to position [76, 0]
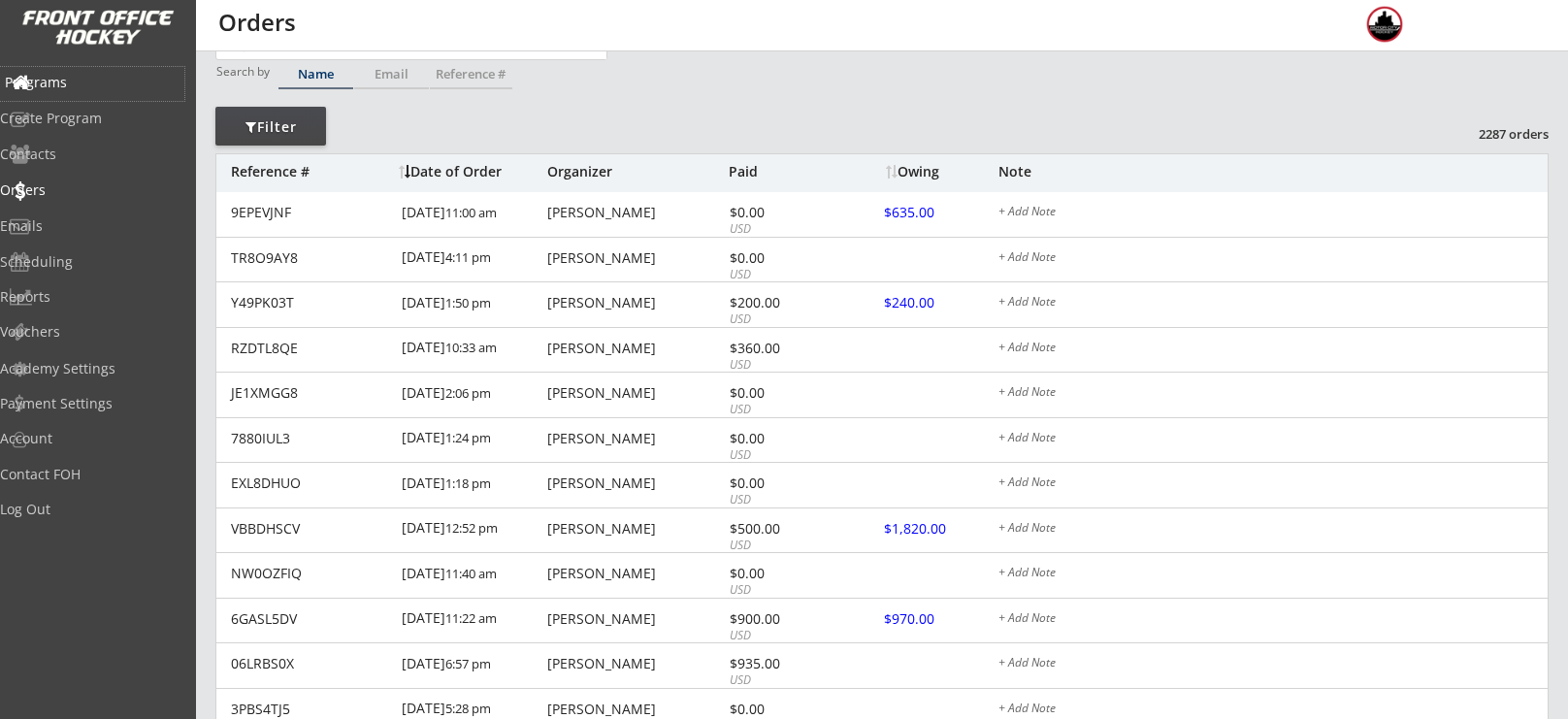
click at [76, 75] on div "Programs" at bounding box center [92, 82] width 175 height 14
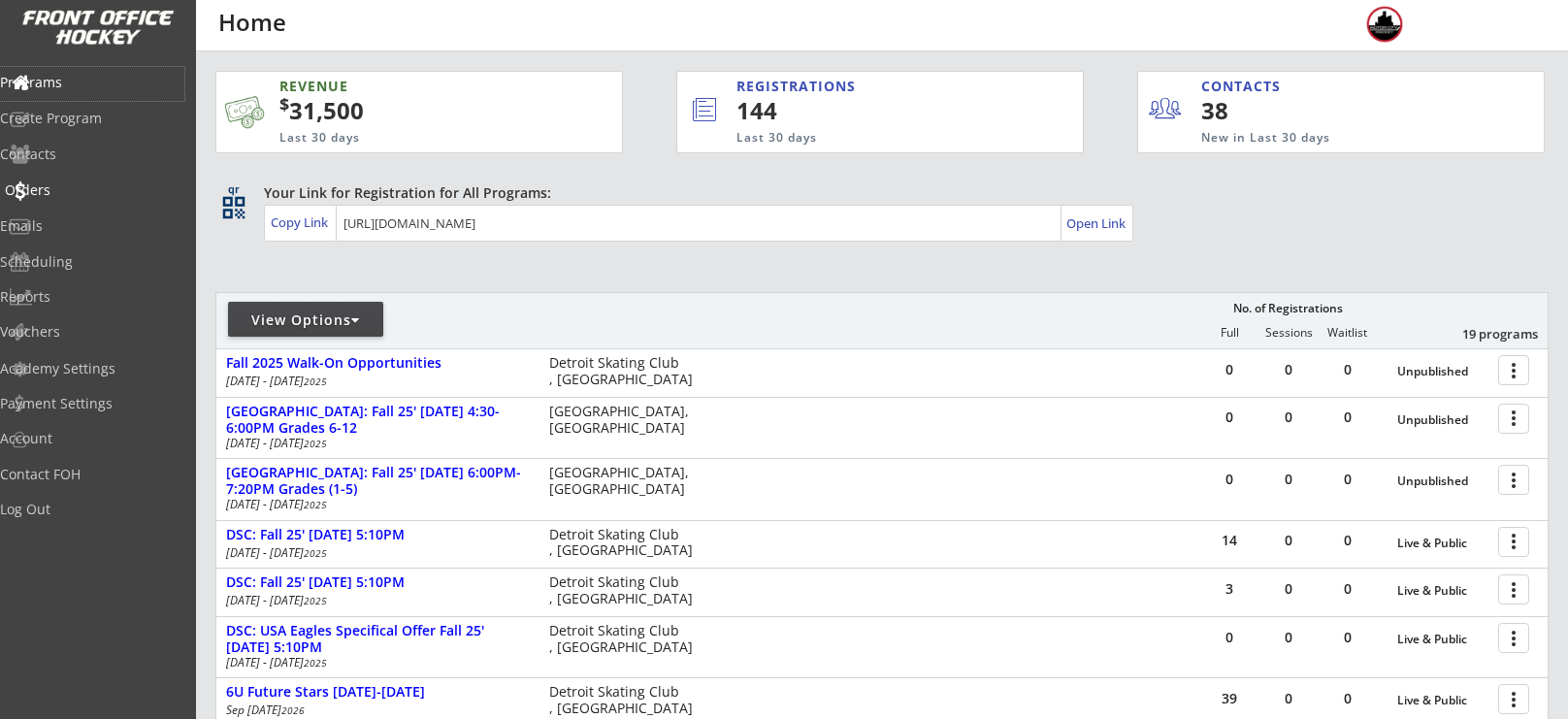
click at [84, 184] on div "Orders" at bounding box center [92, 191] width 175 height 14
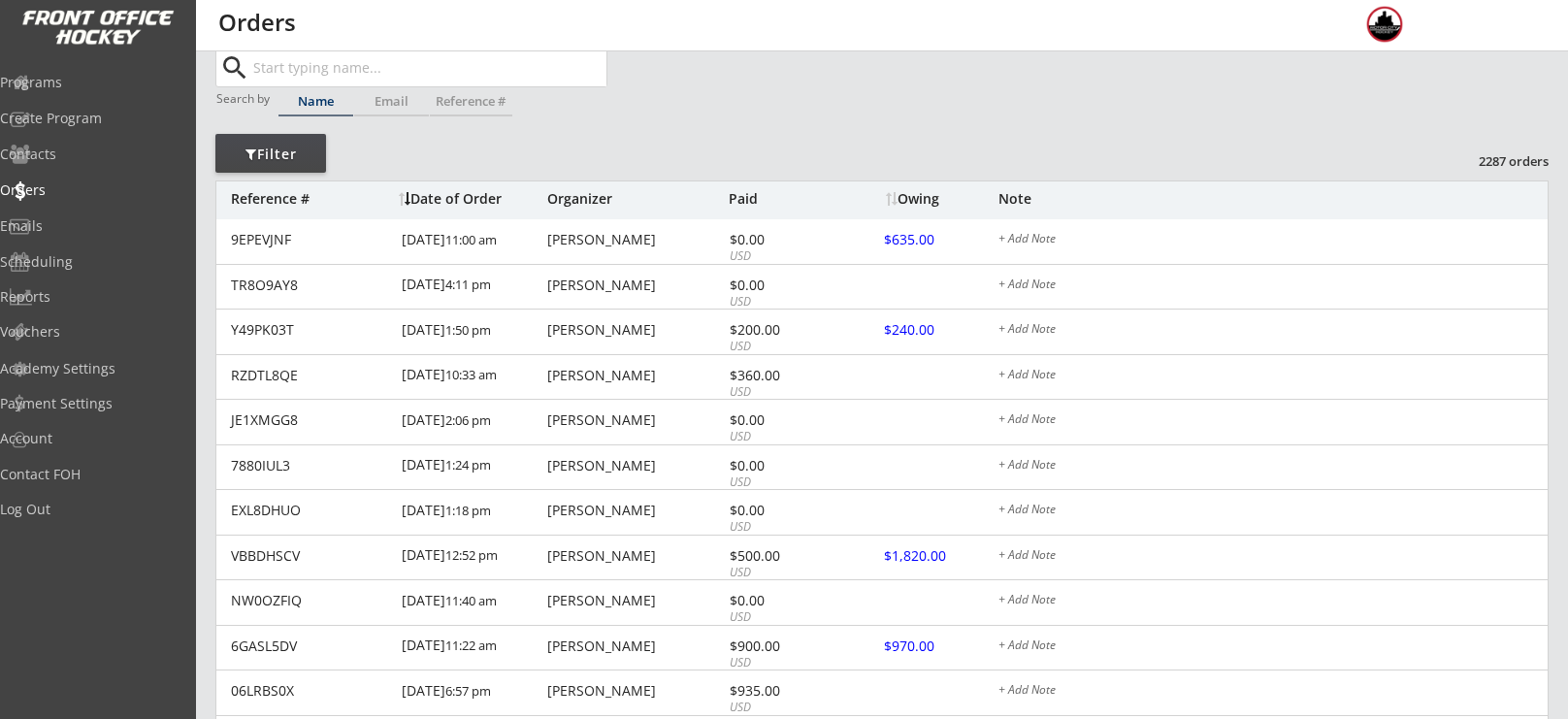
scroll to position [54, 0]
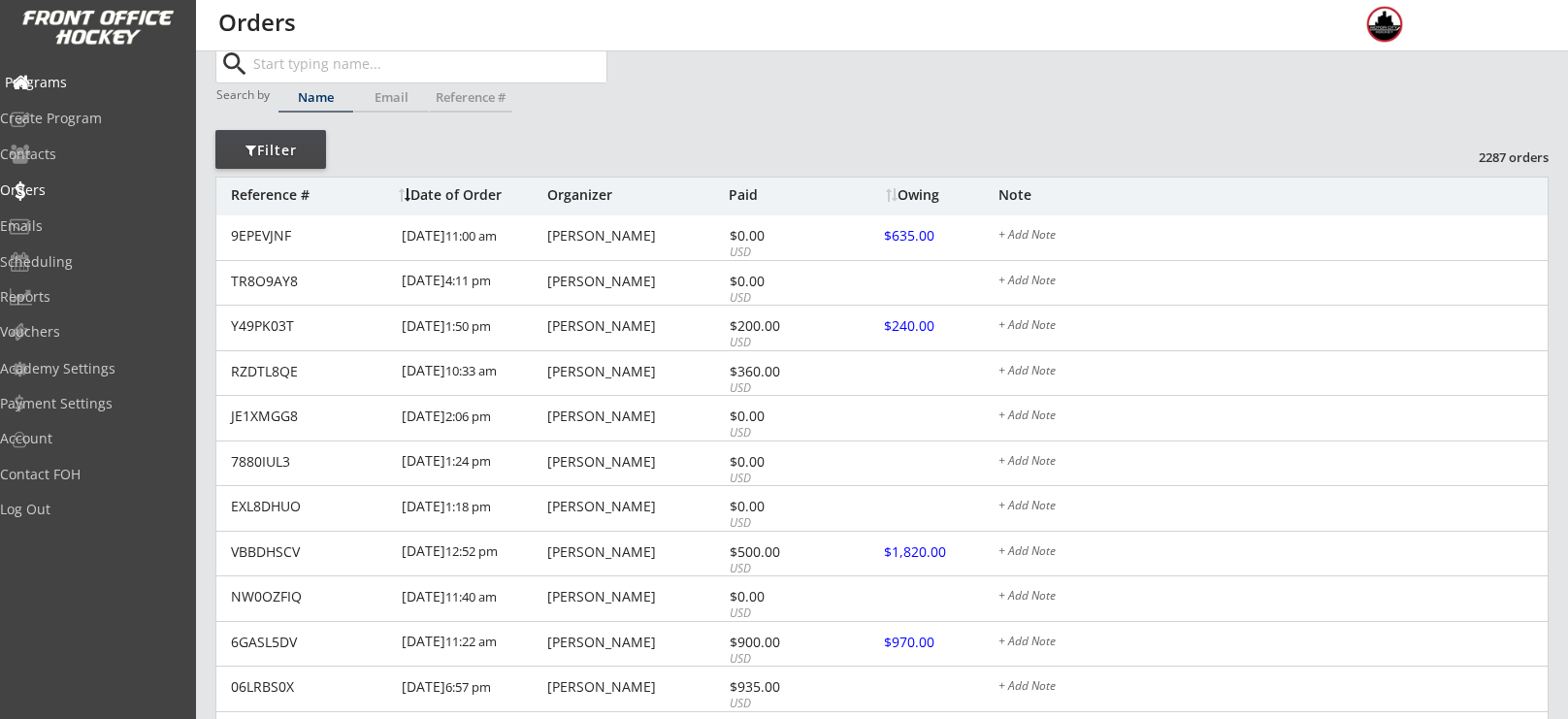
click at [101, 87] on div "Programs" at bounding box center [92, 82] width 175 height 14
